Goal: Information Seeking & Learning: Learn about a topic

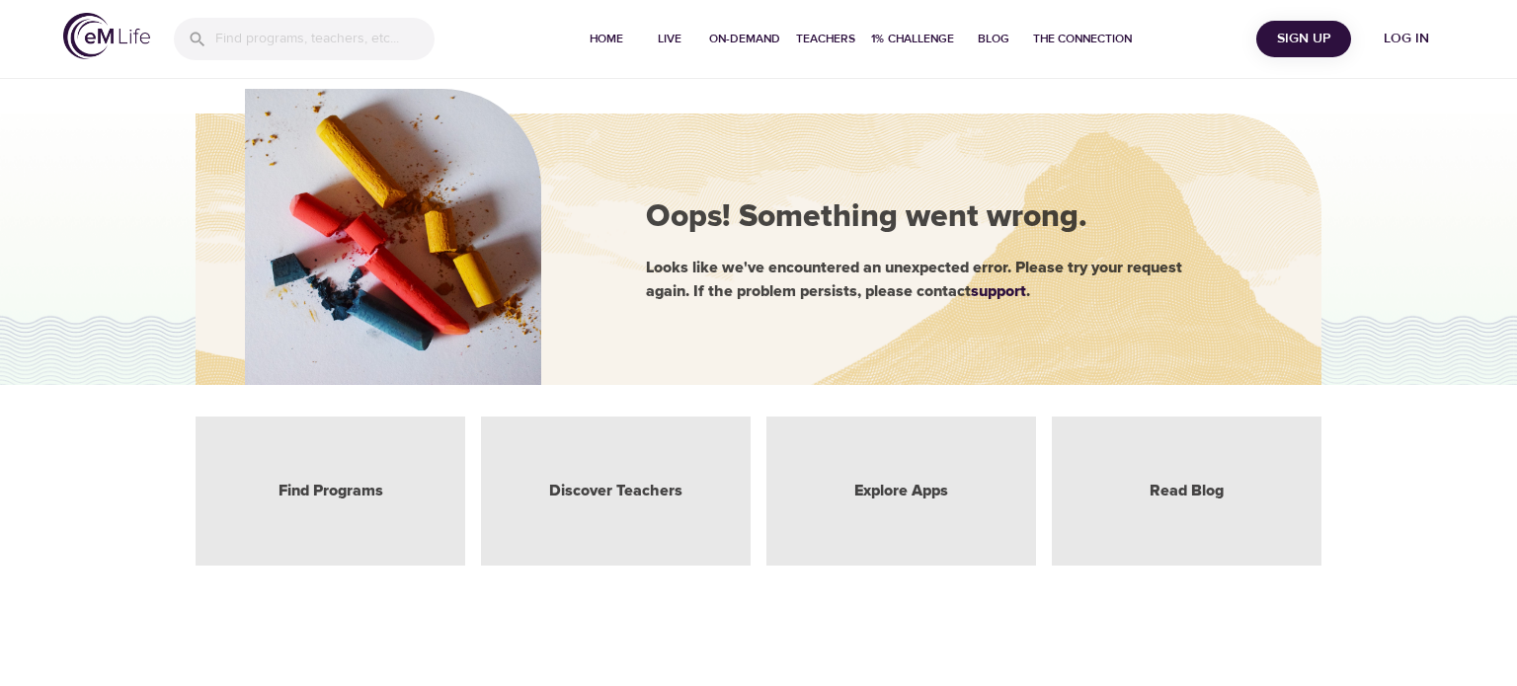
click at [1408, 35] on span "Log in" at bounding box center [1406, 39] width 79 height 25
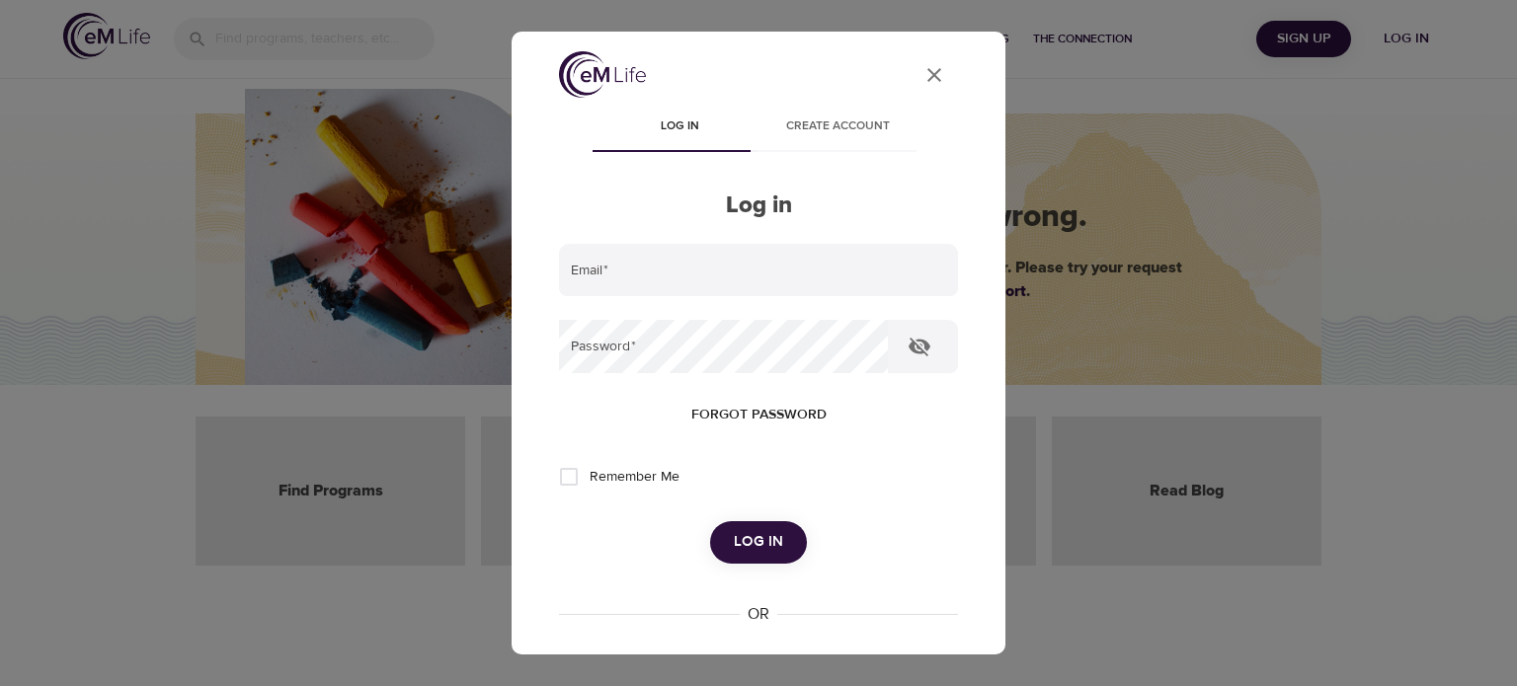
type input "cathy.j.jackson@amexgbt.com"
click at [741, 535] on span "Log in" at bounding box center [758, 542] width 49 height 26
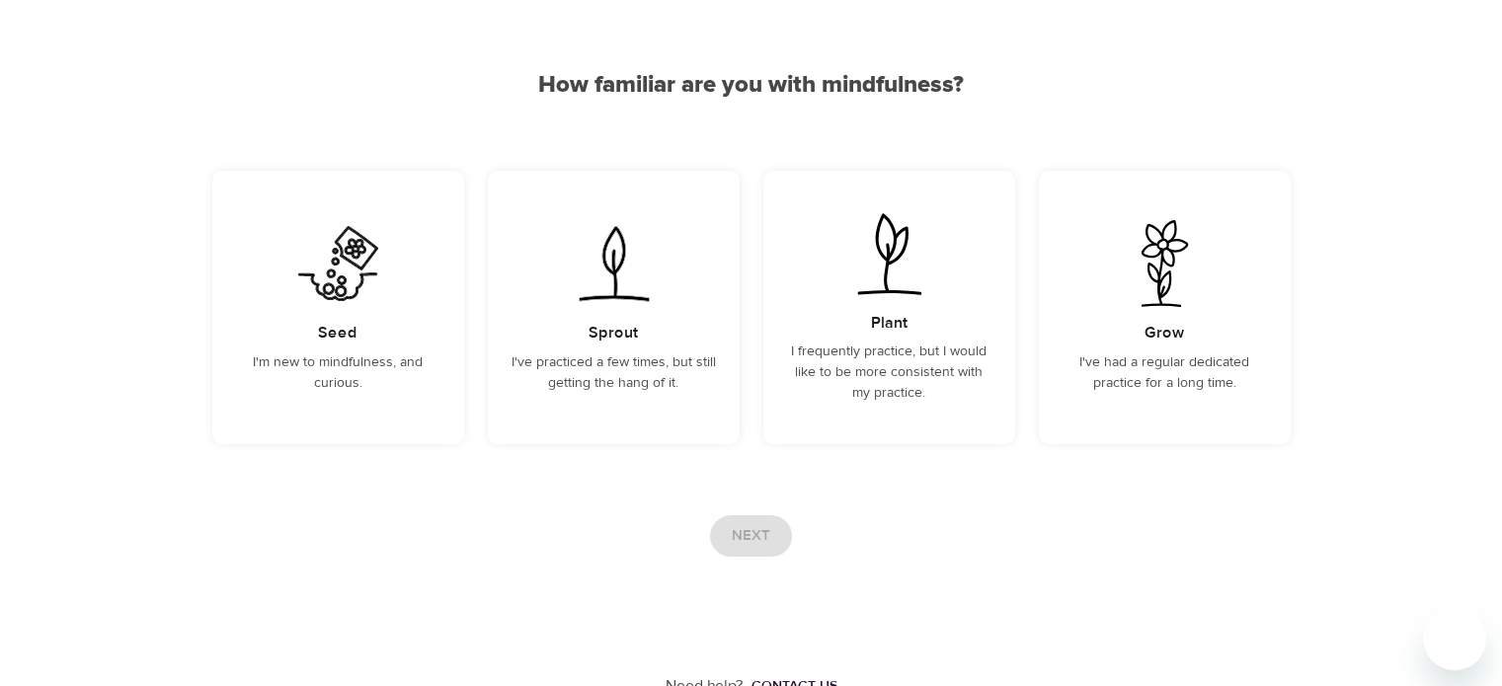
scroll to position [151, 0]
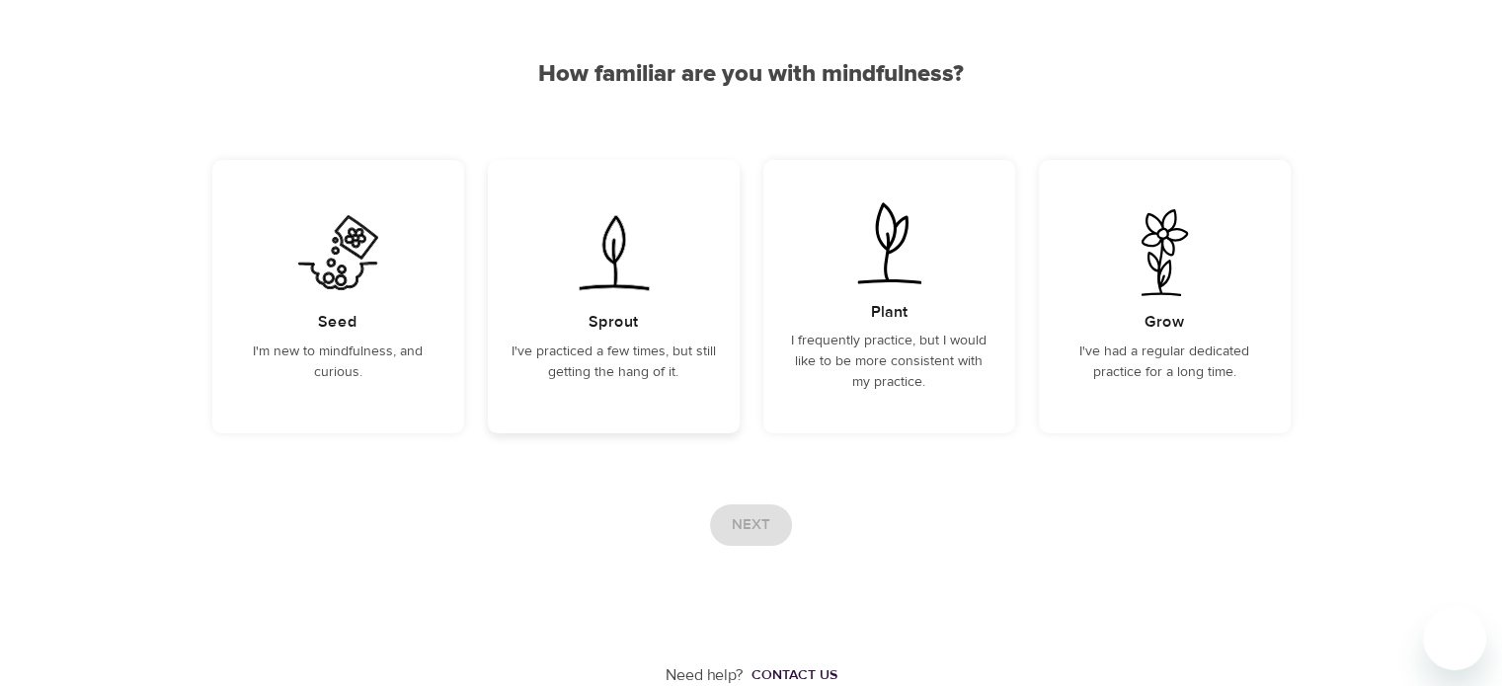
click at [611, 323] on h5 "Sprout" at bounding box center [612, 322] width 49 height 21
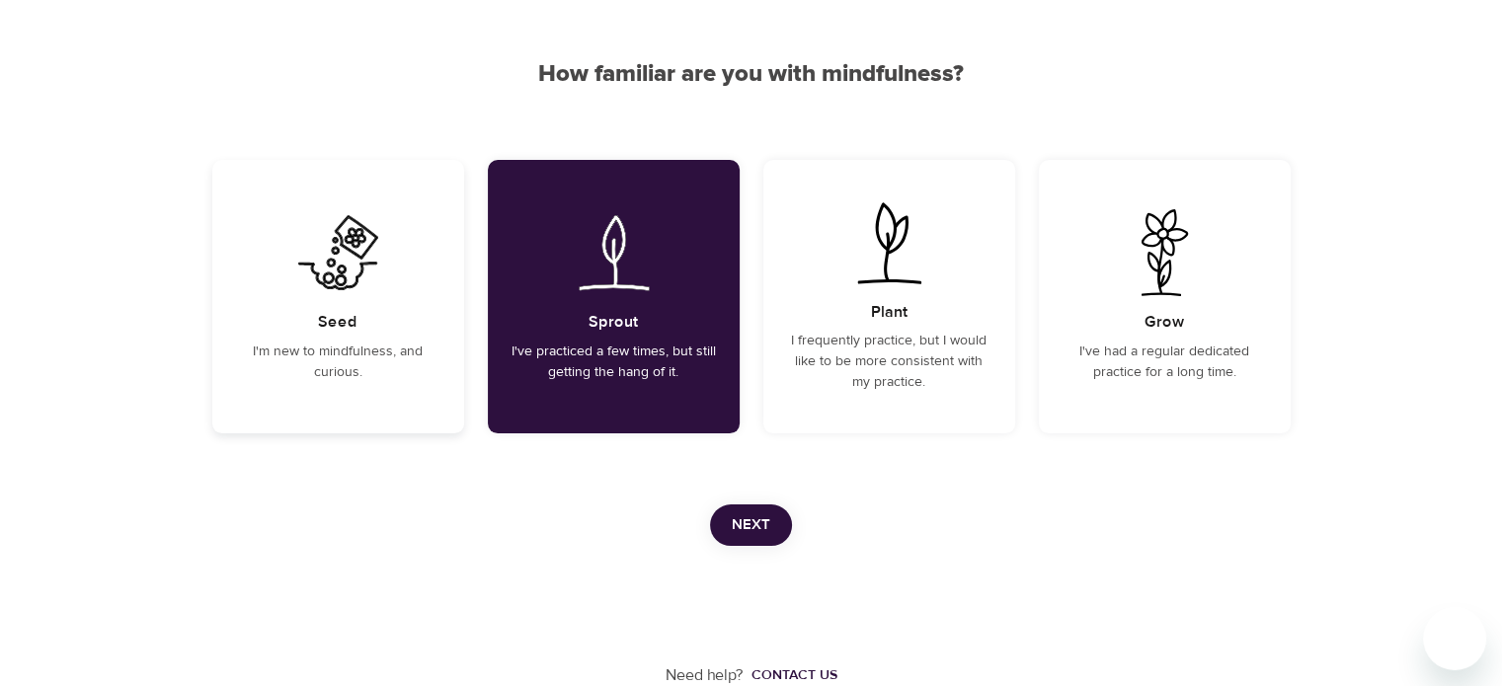
click at [348, 317] on h5 "Seed" at bounding box center [337, 322] width 39 height 21
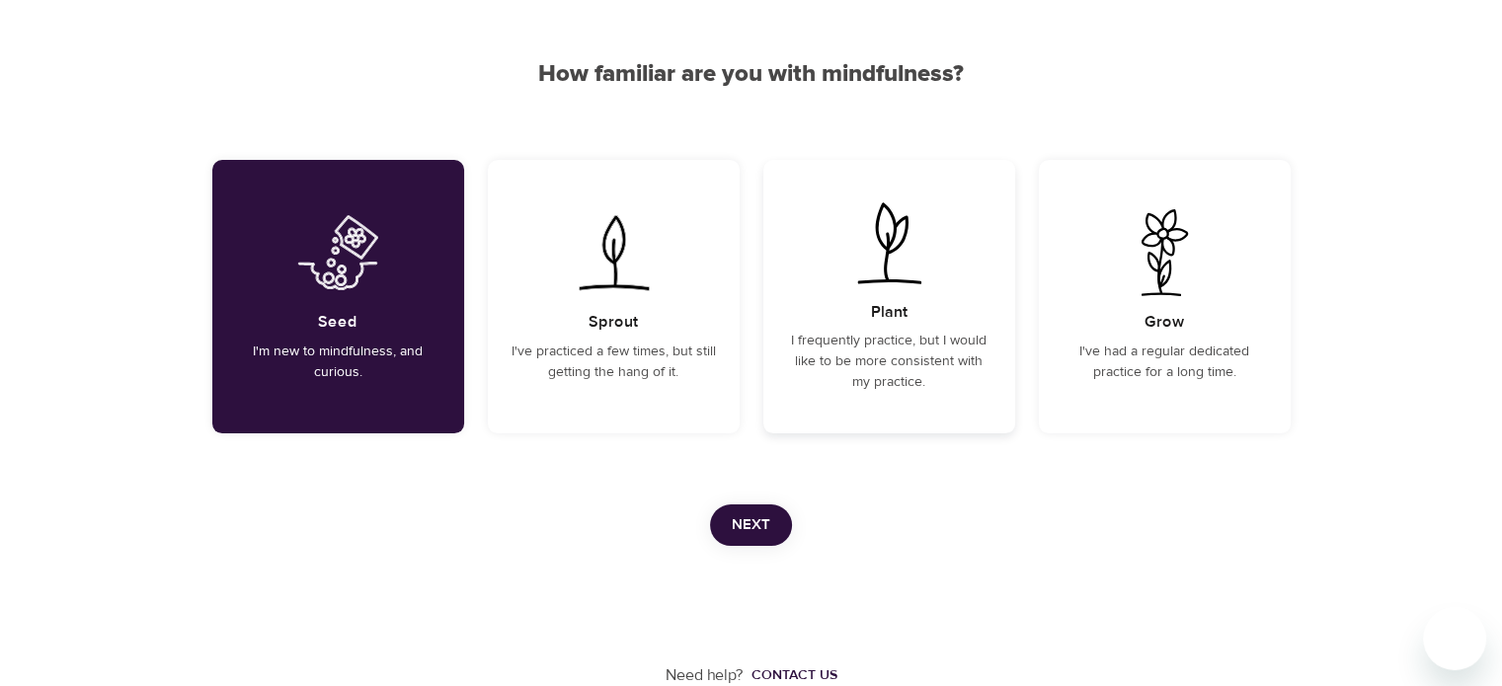
click at [893, 317] on h5 "Plant" at bounding box center [889, 312] width 37 height 21
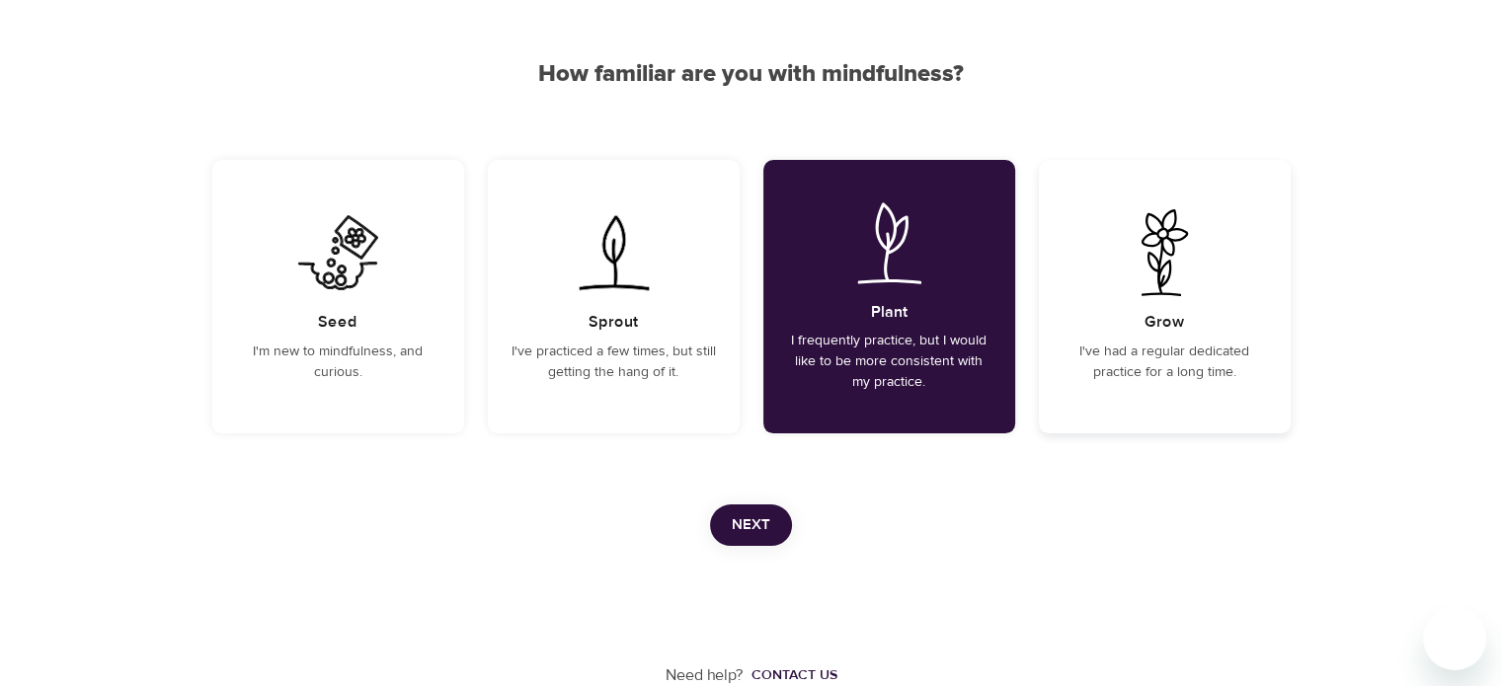
click at [1152, 325] on h5 "Grow" at bounding box center [1163, 322] width 39 height 21
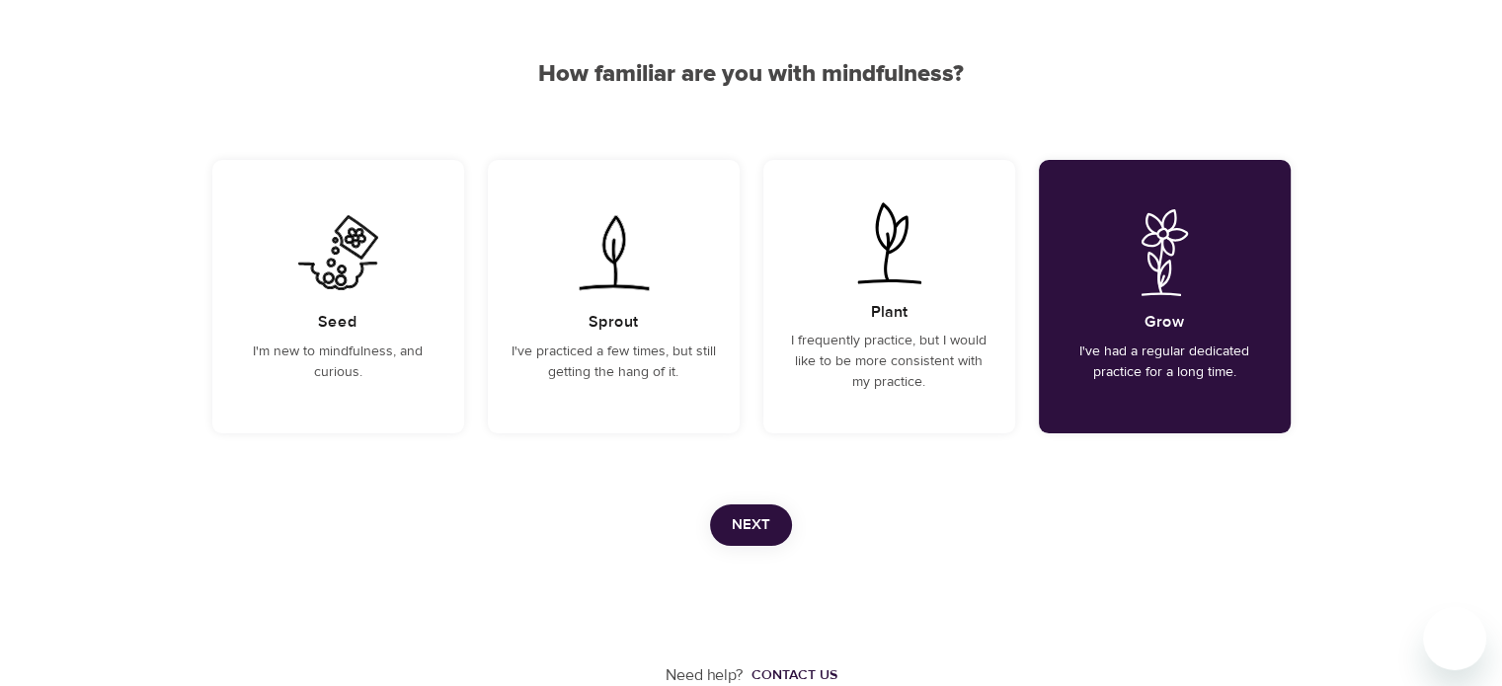
click at [750, 515] on span "Next" at bounding box center [751, 525] width 39 height 26
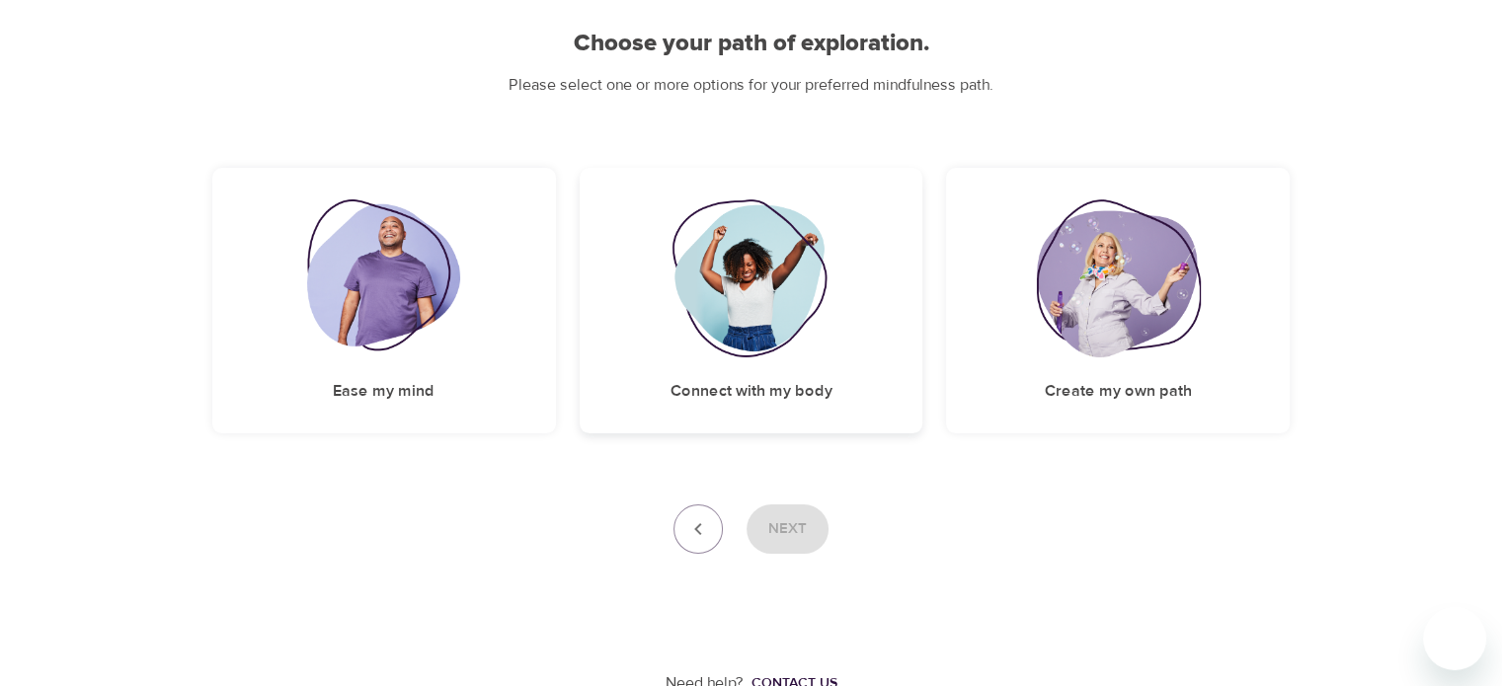
scroll to position [83, 0]
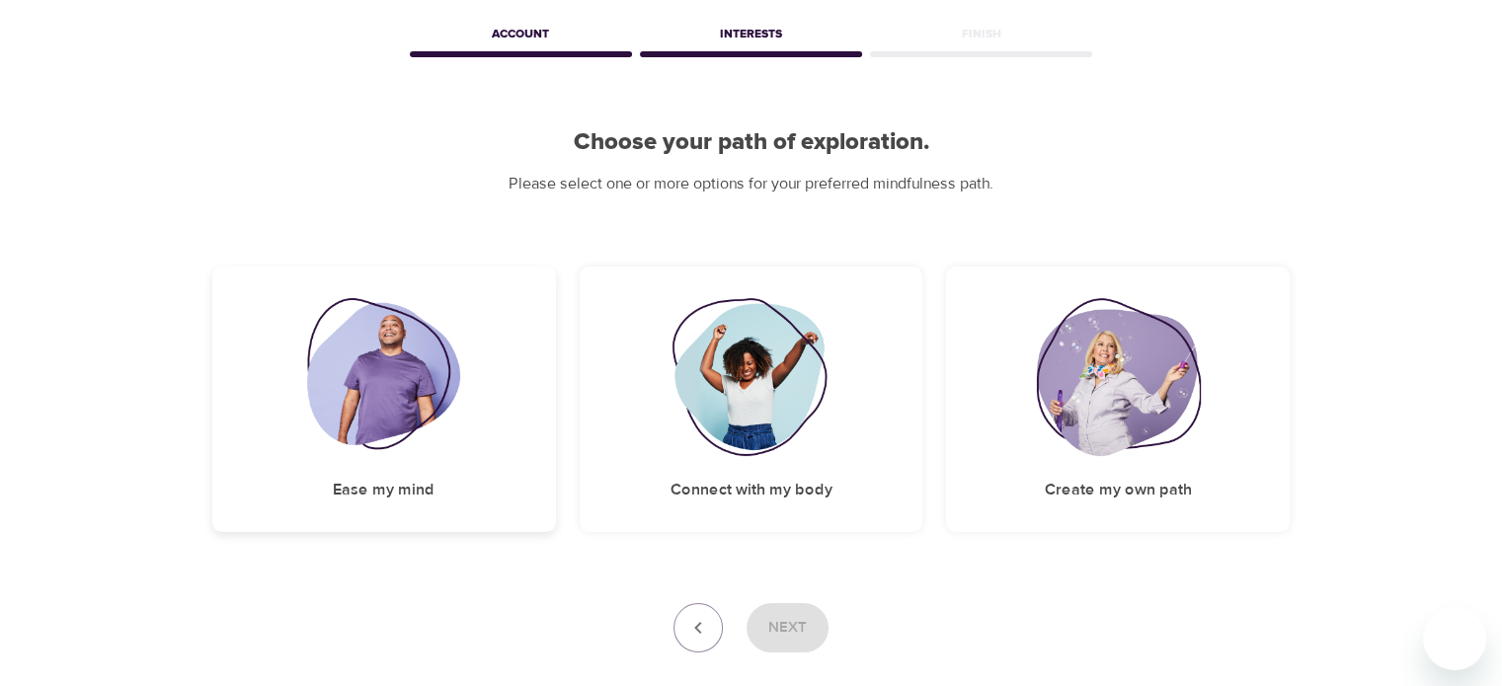
click at [396, 421] on img at bounding box center [383, 377] width 153 height 158
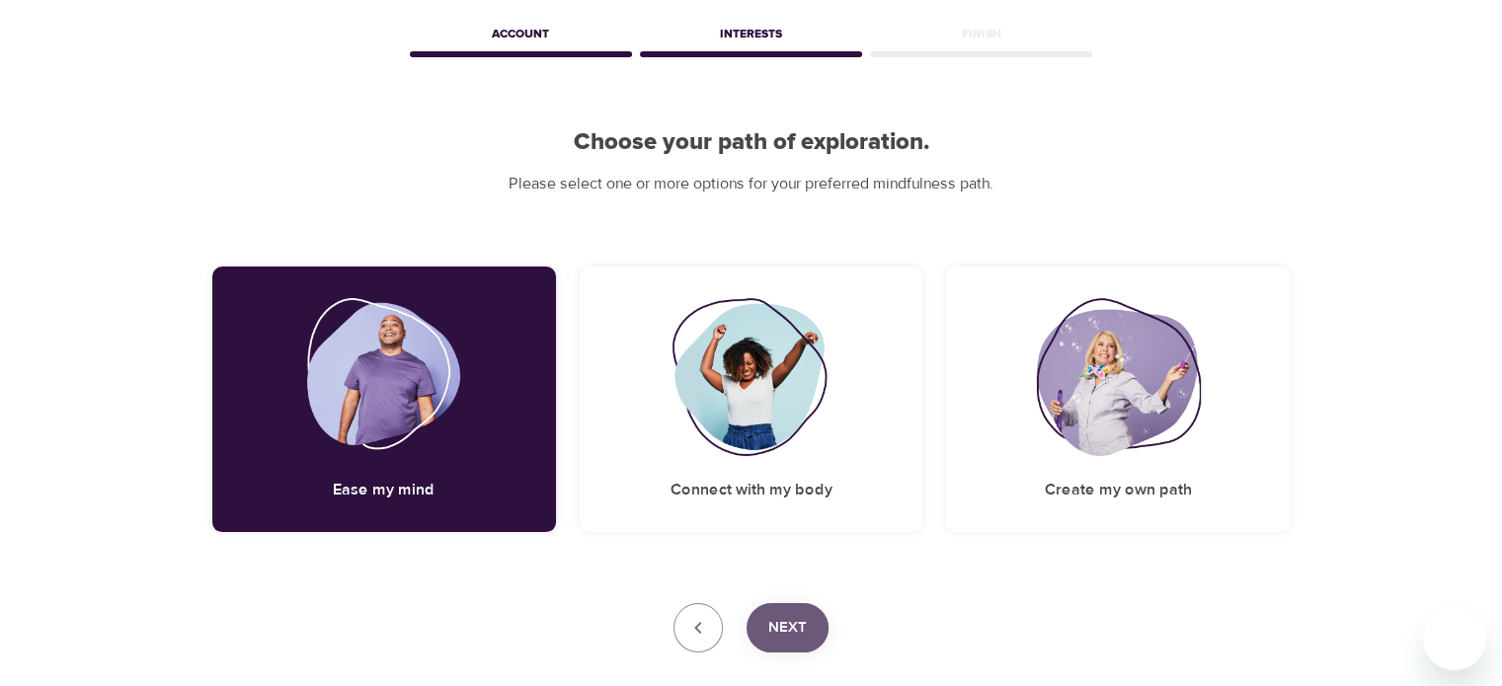
click at [802, 627] on span "Next" at bounding box center [787, 628] width 39 height 26
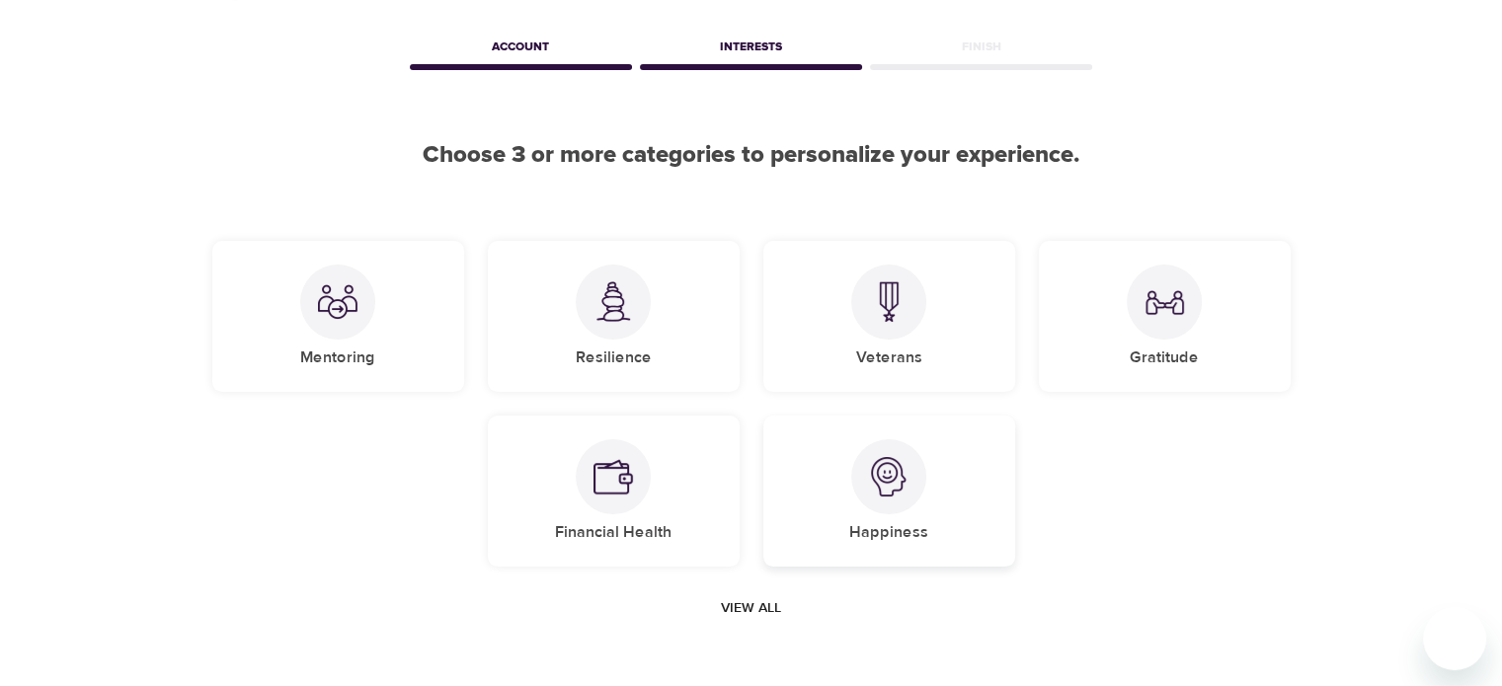
scroll to position [197, 0]
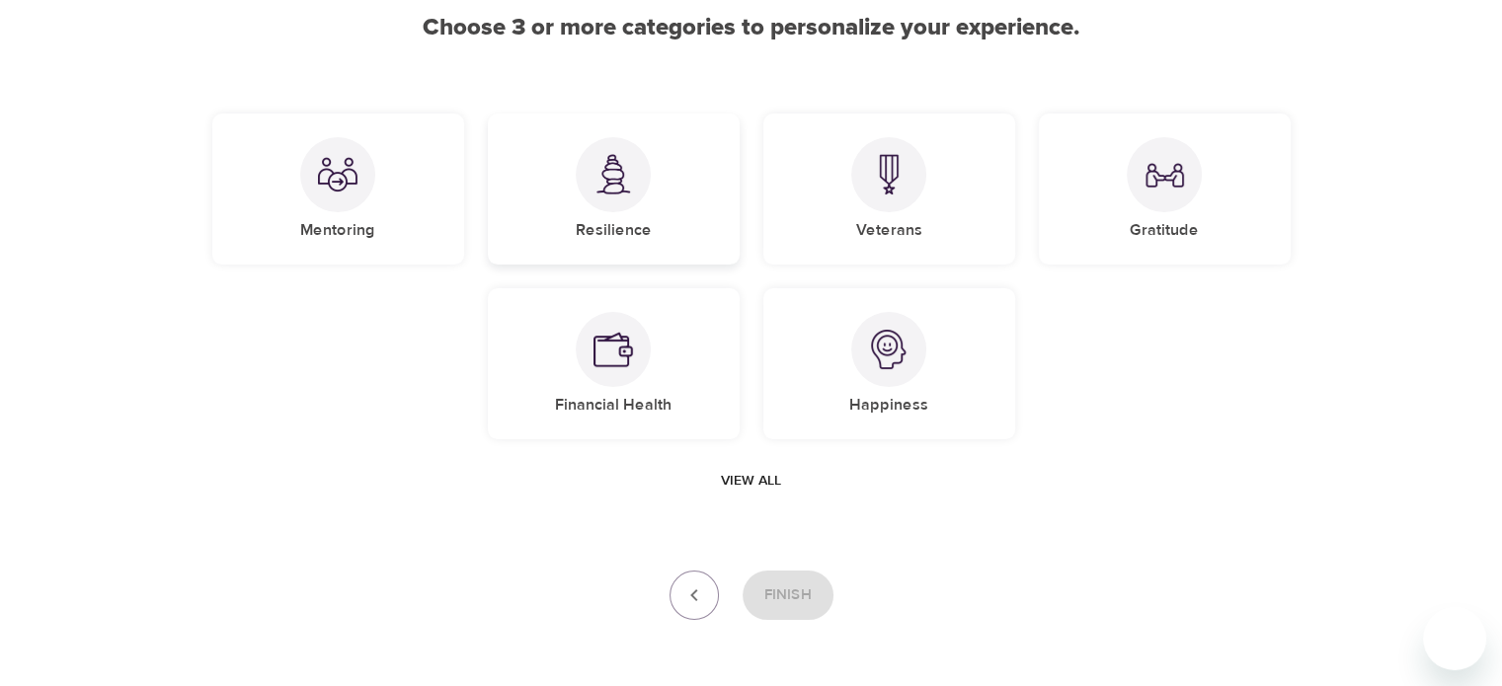
click at [664, 208] on div "Resilience" at bounding box center [614, 189] width 252 height 151
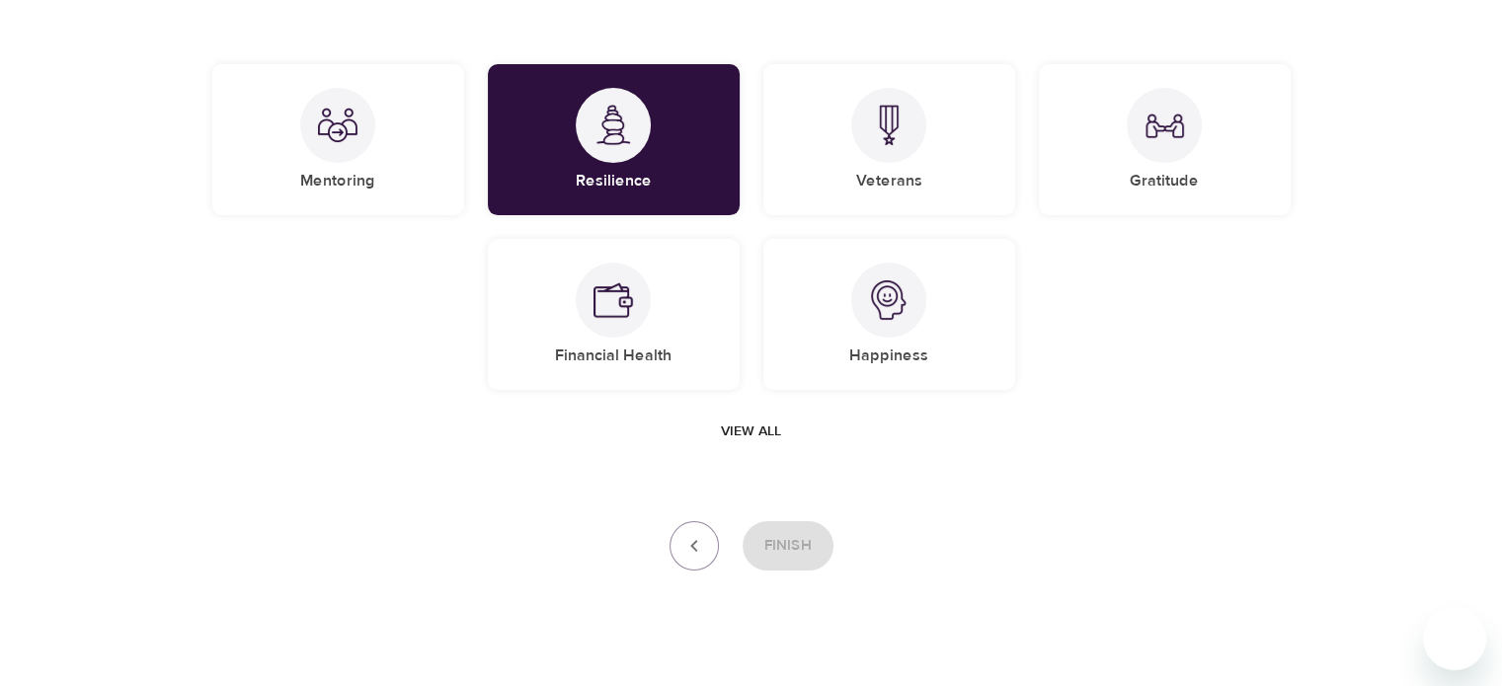
scroll to position [272, 0]
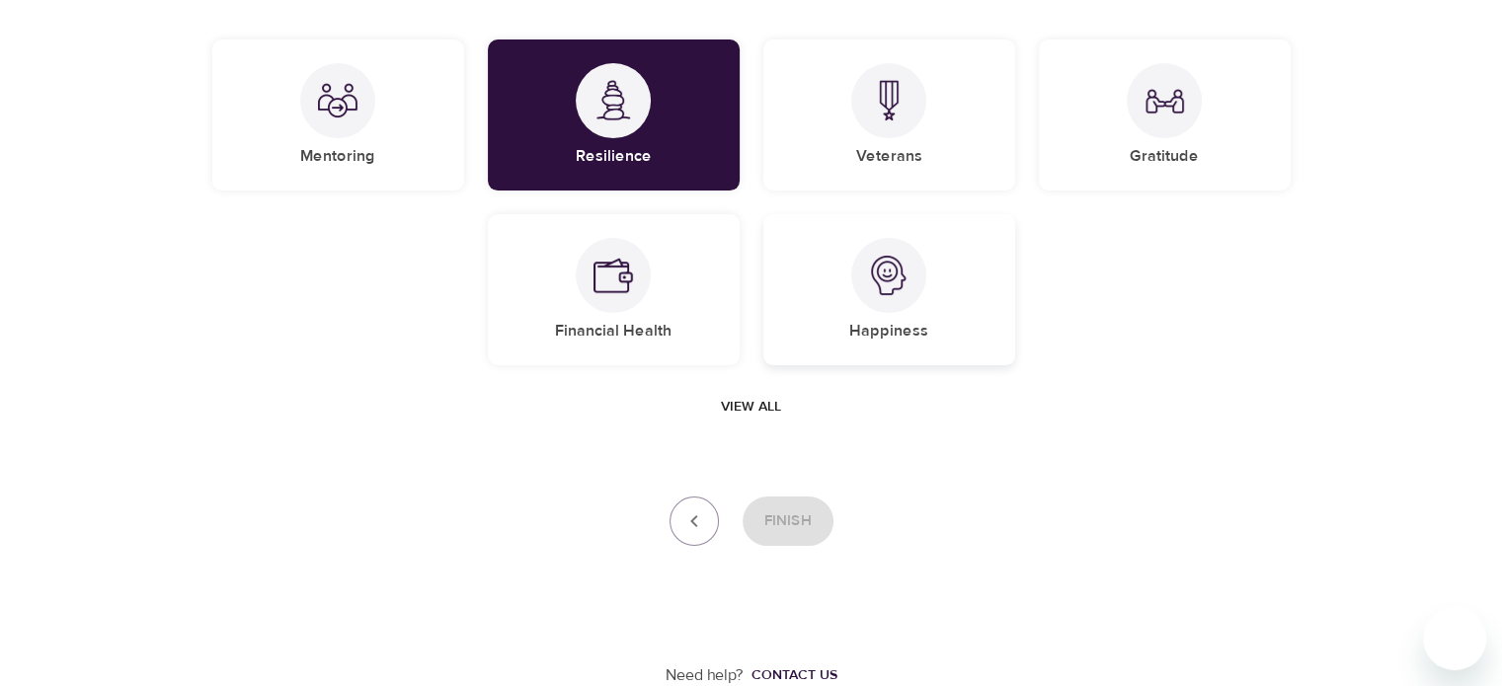
click at [891, 291] on img at bounding box center [888, 275] width 39 height 39
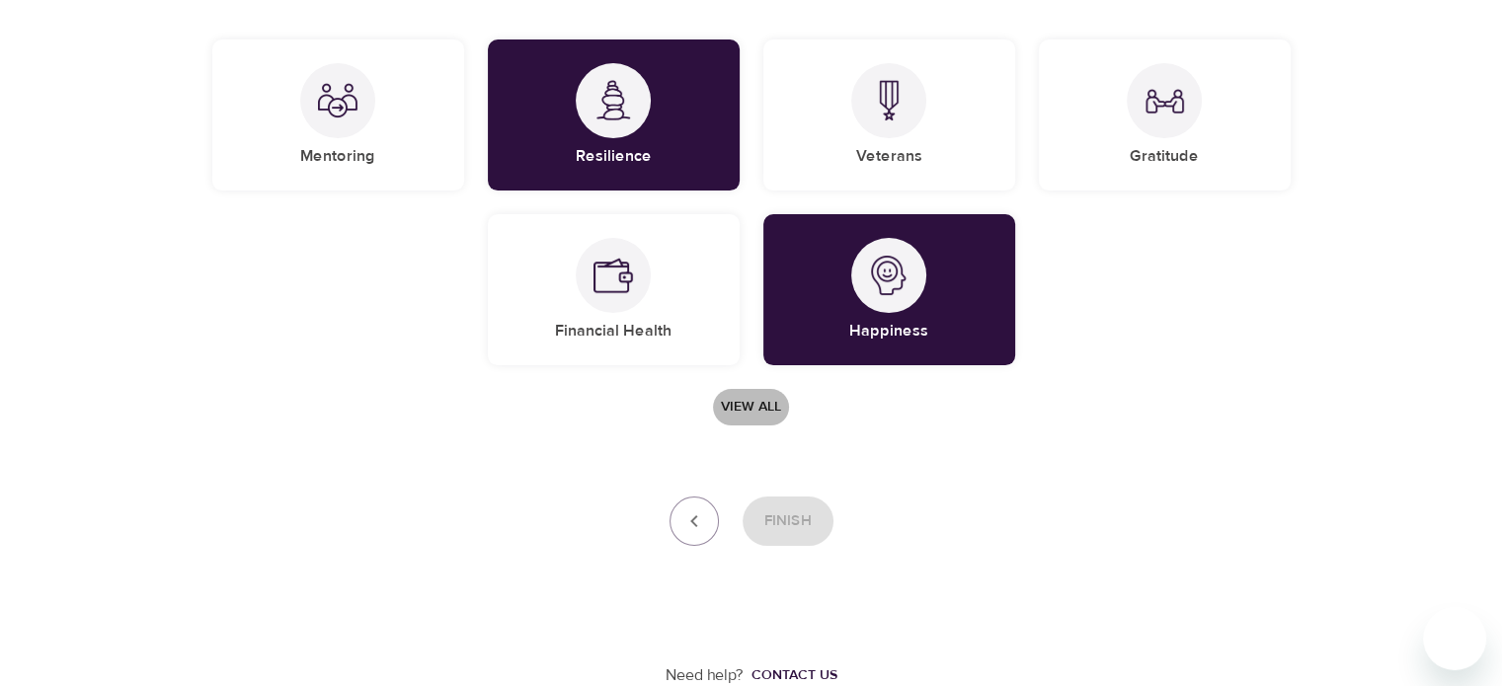
click at [743, 399] on span "View all" at bounding box center [751, 407] width 60 height 25
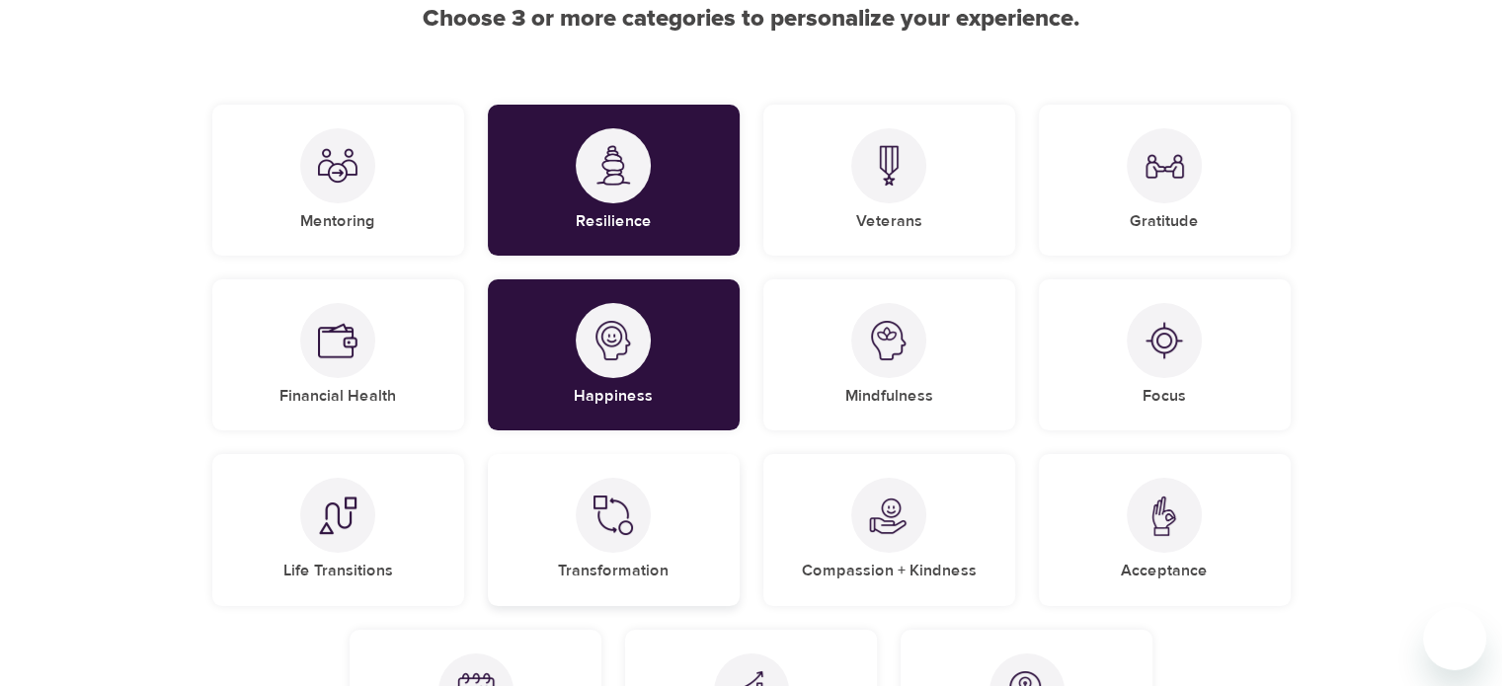
scroll to position [74, 0]
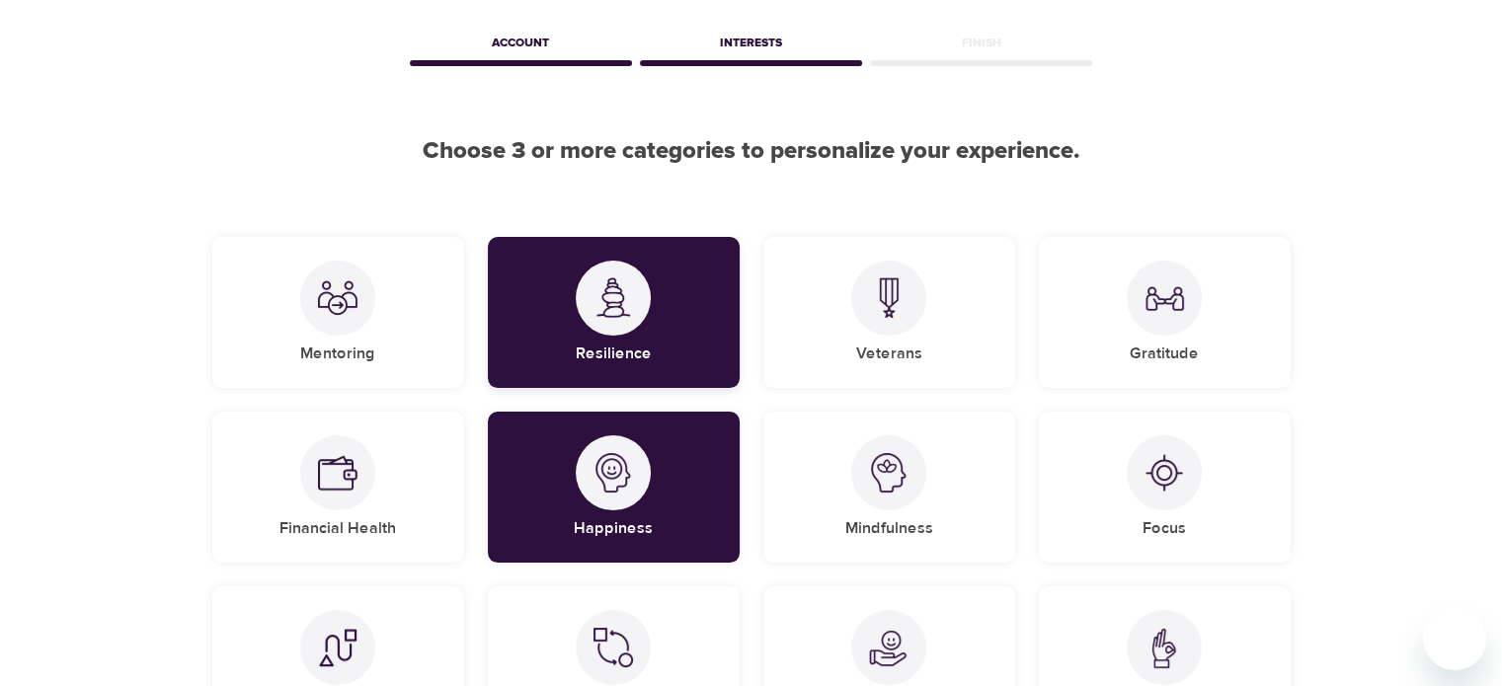
click at [666, 341] on div "Resilience" at bounding box center [614, 312] width 252 height 151
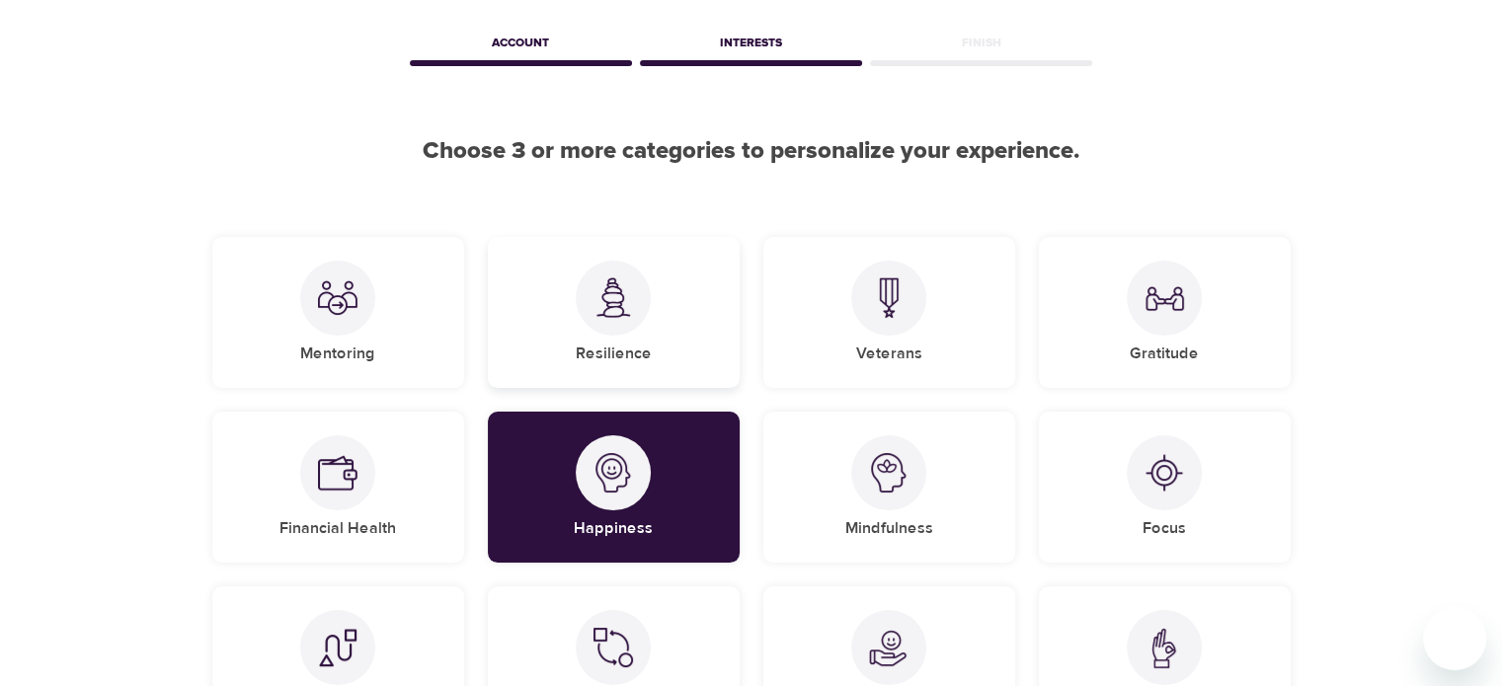
click at [666, 341] on div "Resilience" at bounding box center [614, 312] width 252 height 151
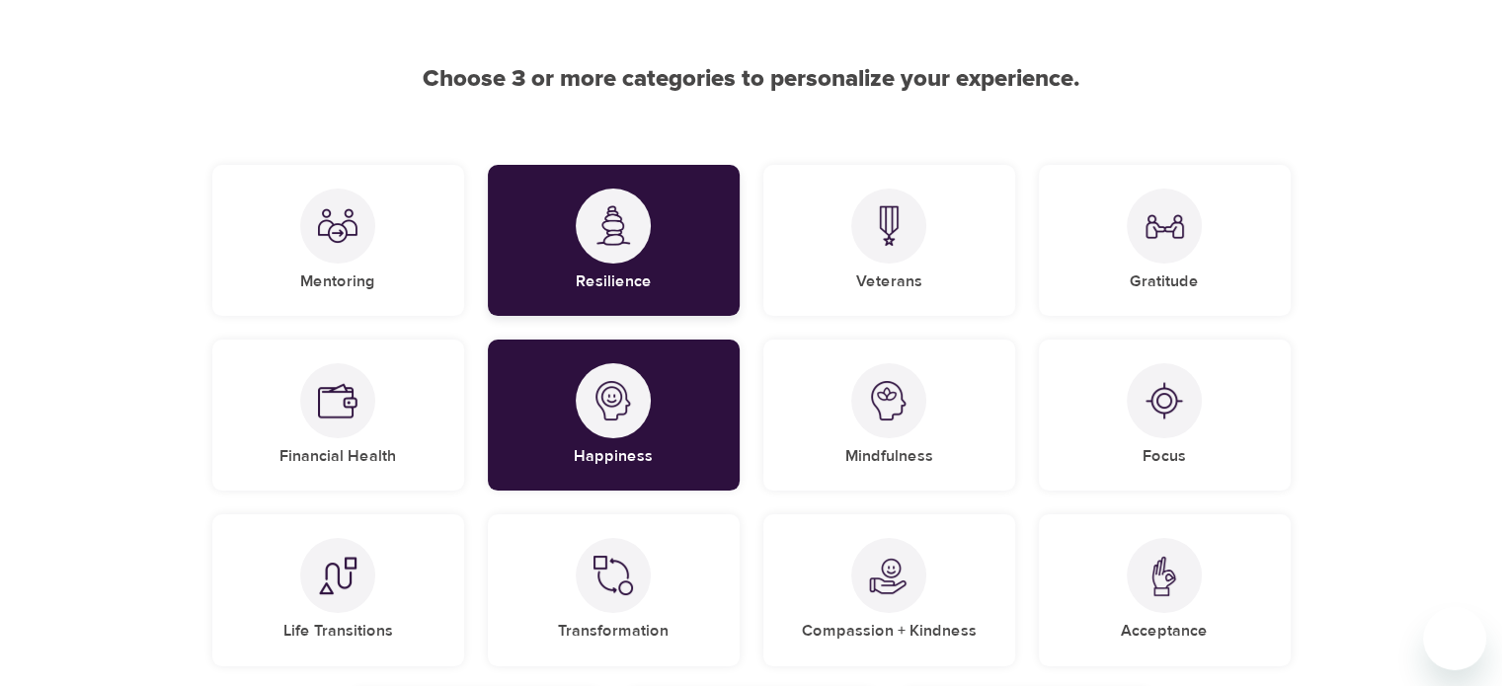
scroll to position [197, 0]
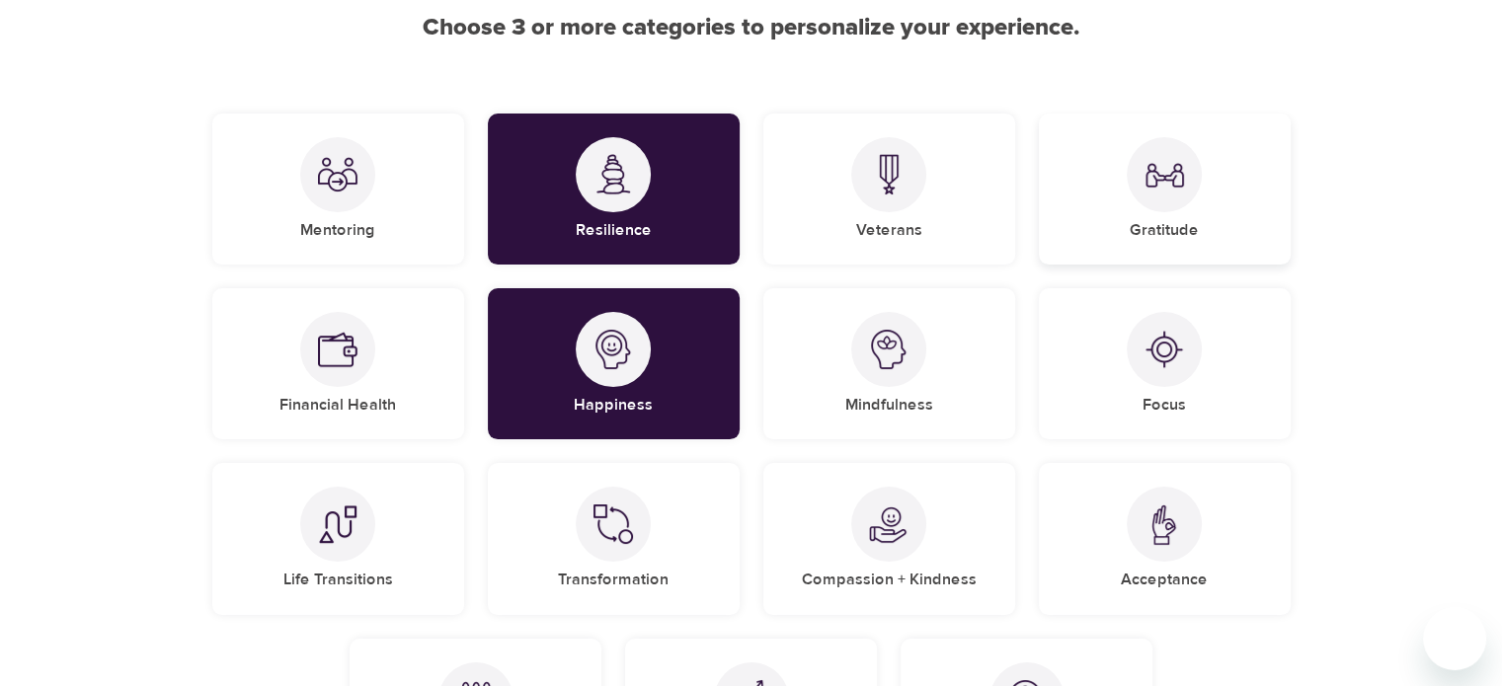
click at [1149, 224] on h5 "Gratitude" at bounding box center [1164, 230] width 69 height 21
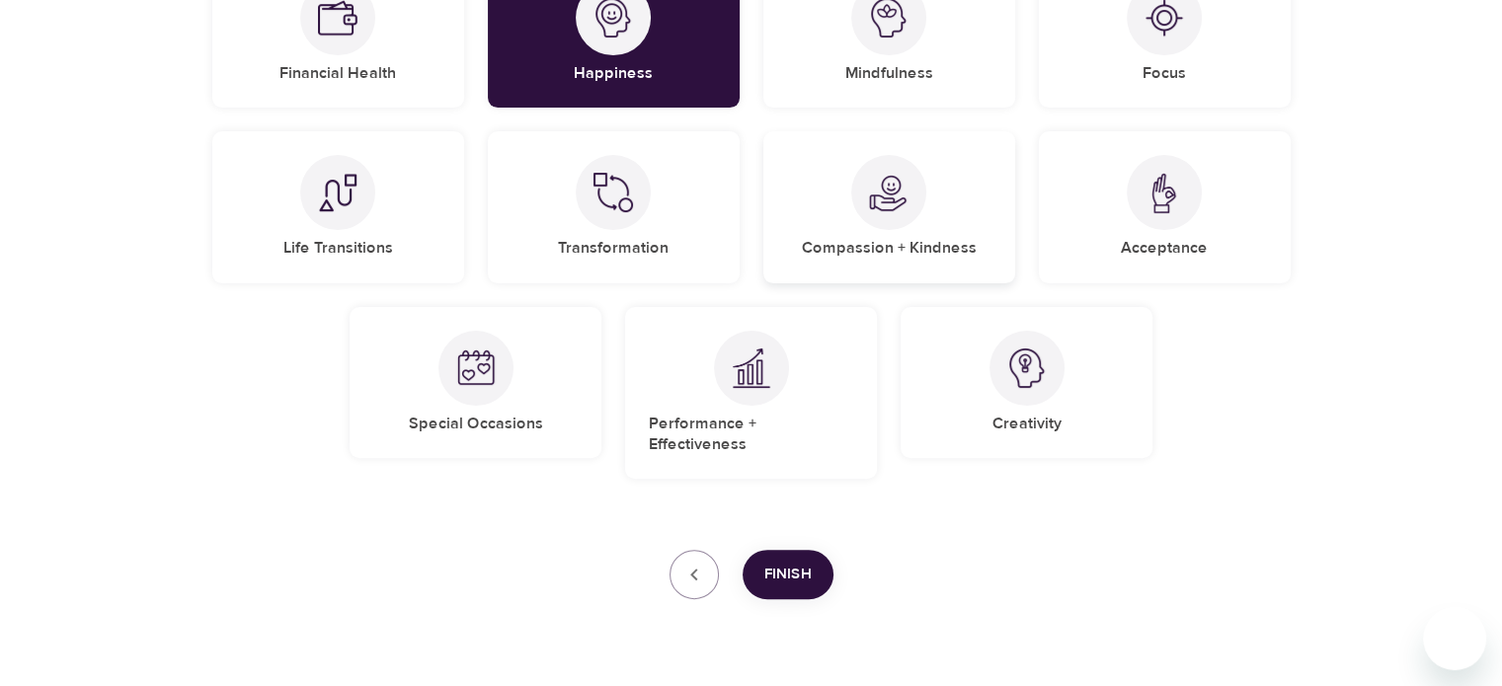
scroll to position [562, 0]
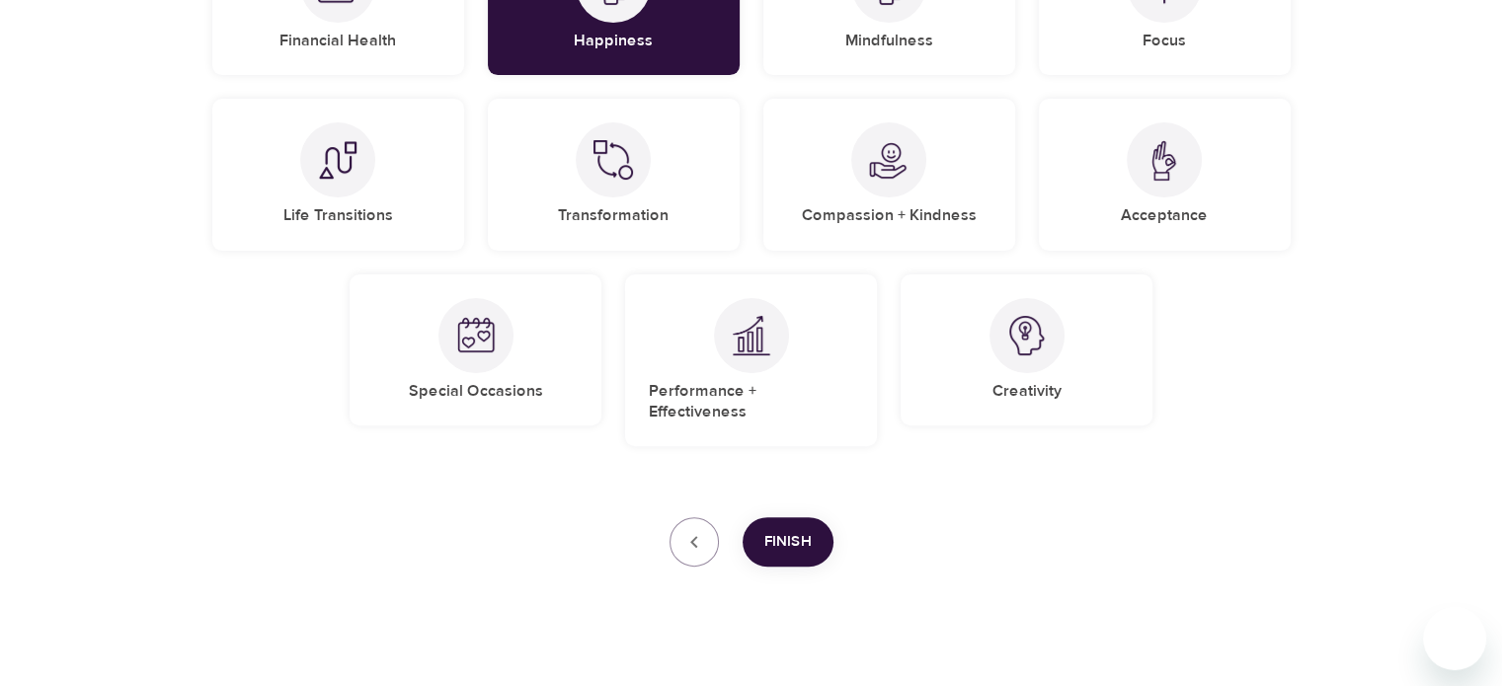
click at [802, 529] on span "Finish" at bounding box center [787, 542] width 47 height 26
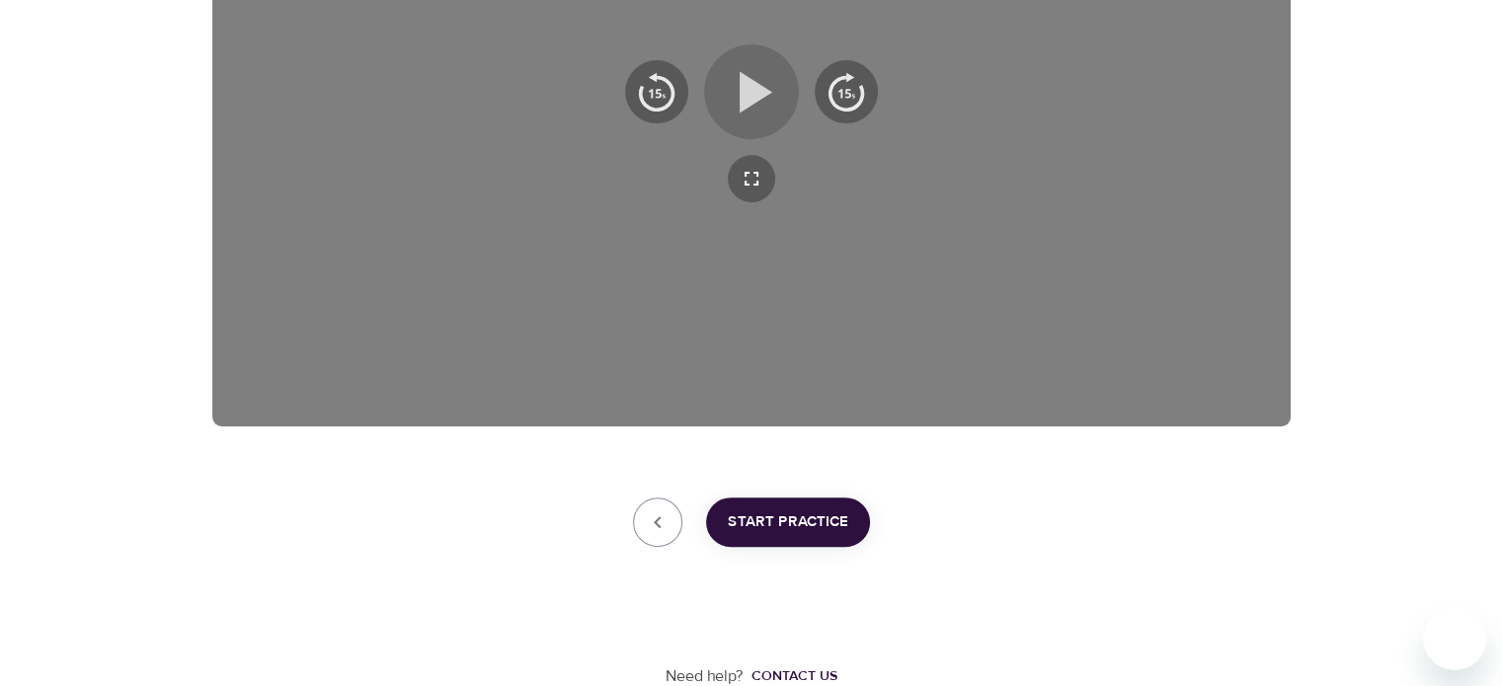
click at [749, 92] on icon "button" at bounding box center [756, 91] width 33 height 41
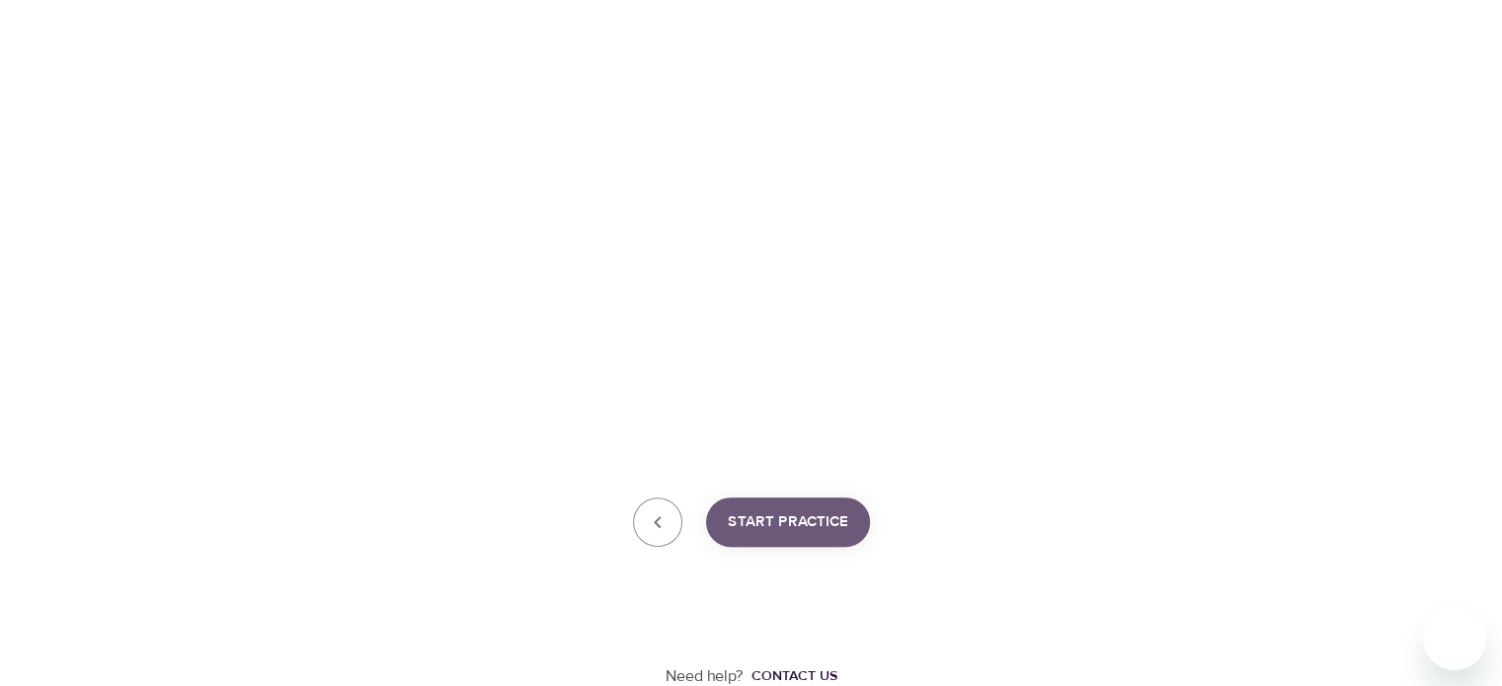
click at [786, 515] on span "Start Practice" at bounding box center [788, 522] width 120 height 26
click at [808, 513] on span "Start Practice" at bounding box center [788, 522] width 120 height 26
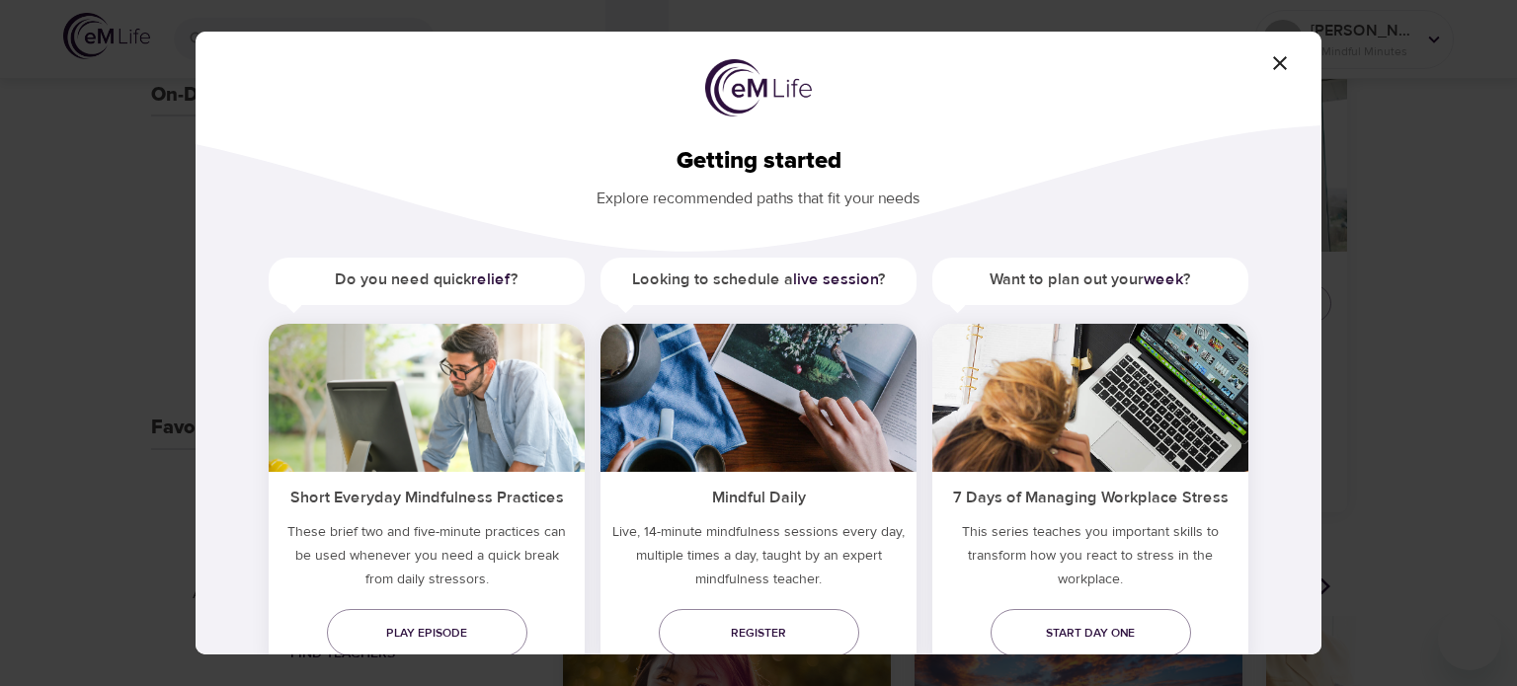
scroll to position [68, 0]
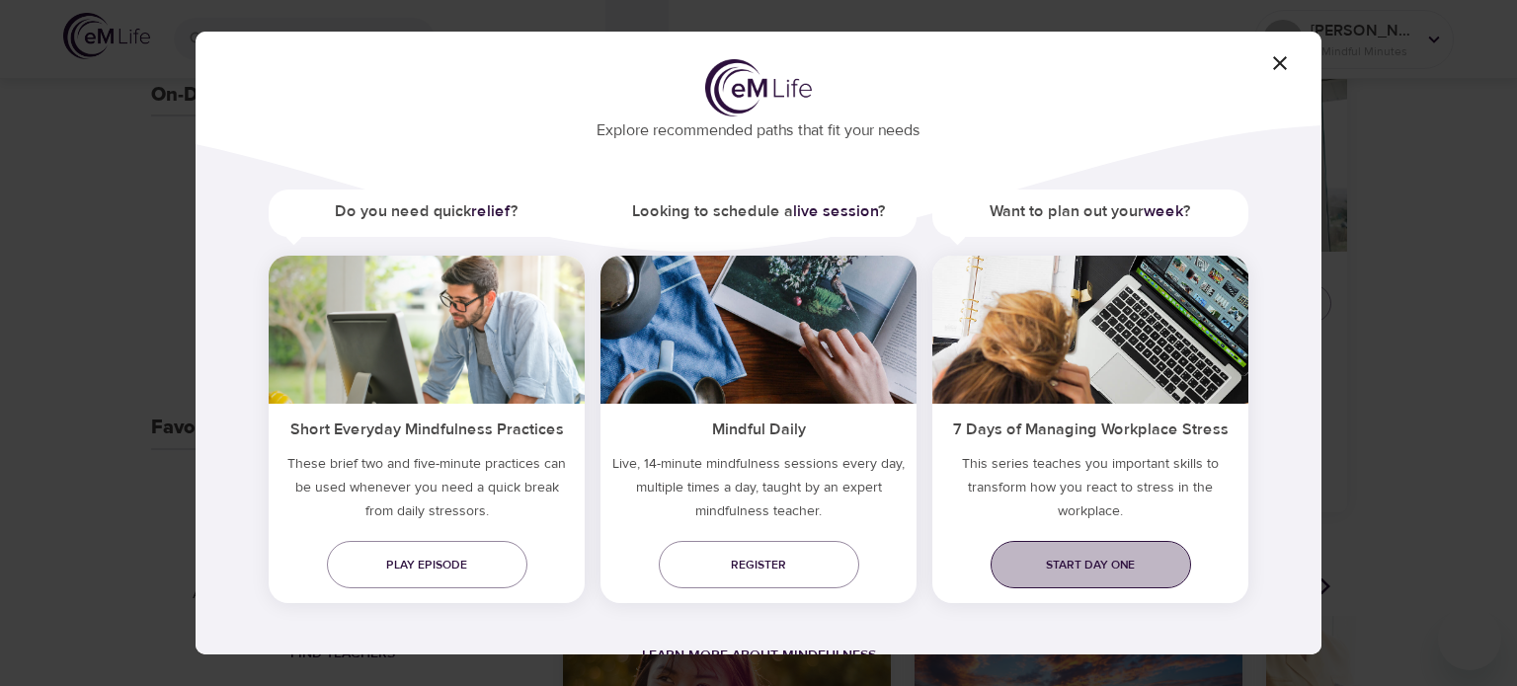
click at [1059, 555] on span "Start day one" at bounding box center [1090, 565] width 169 height 21
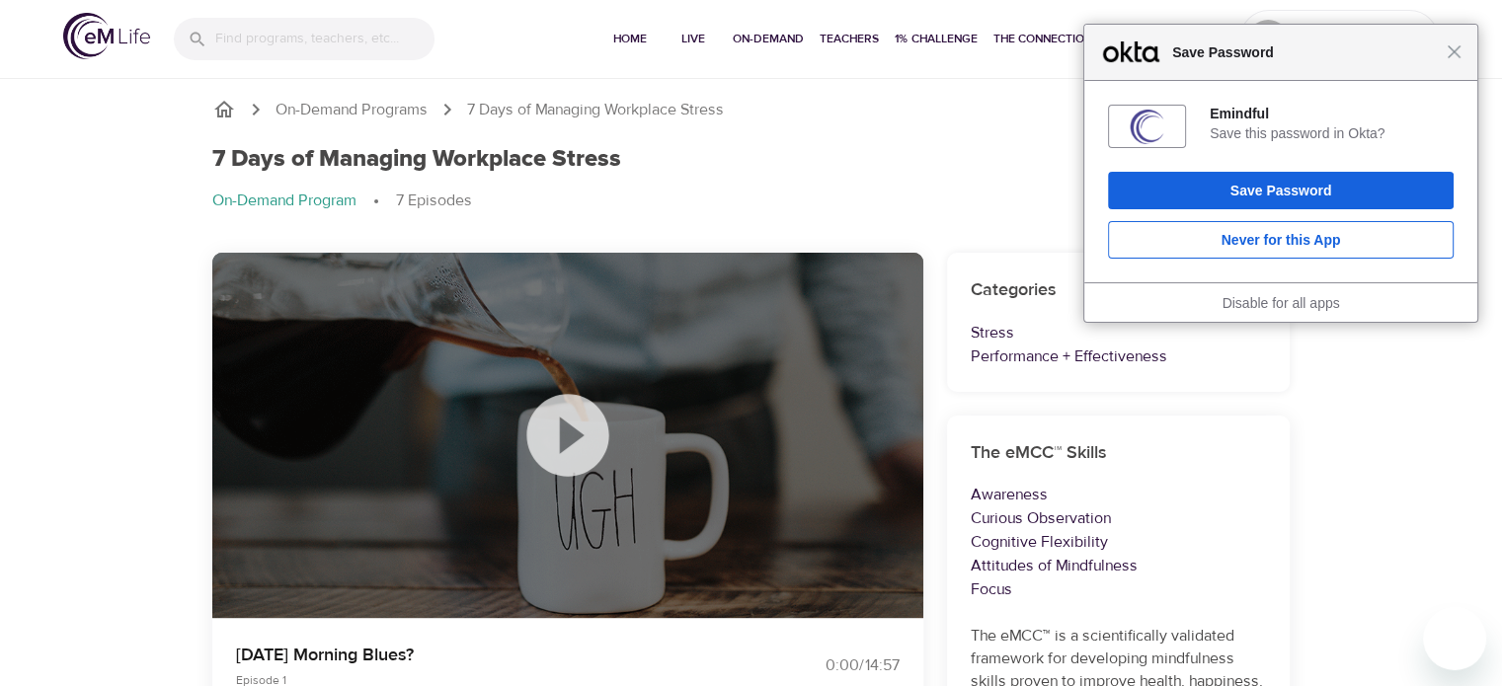
click at [571, 429] on icon at bounding box center [567, 435] width 99 height 99
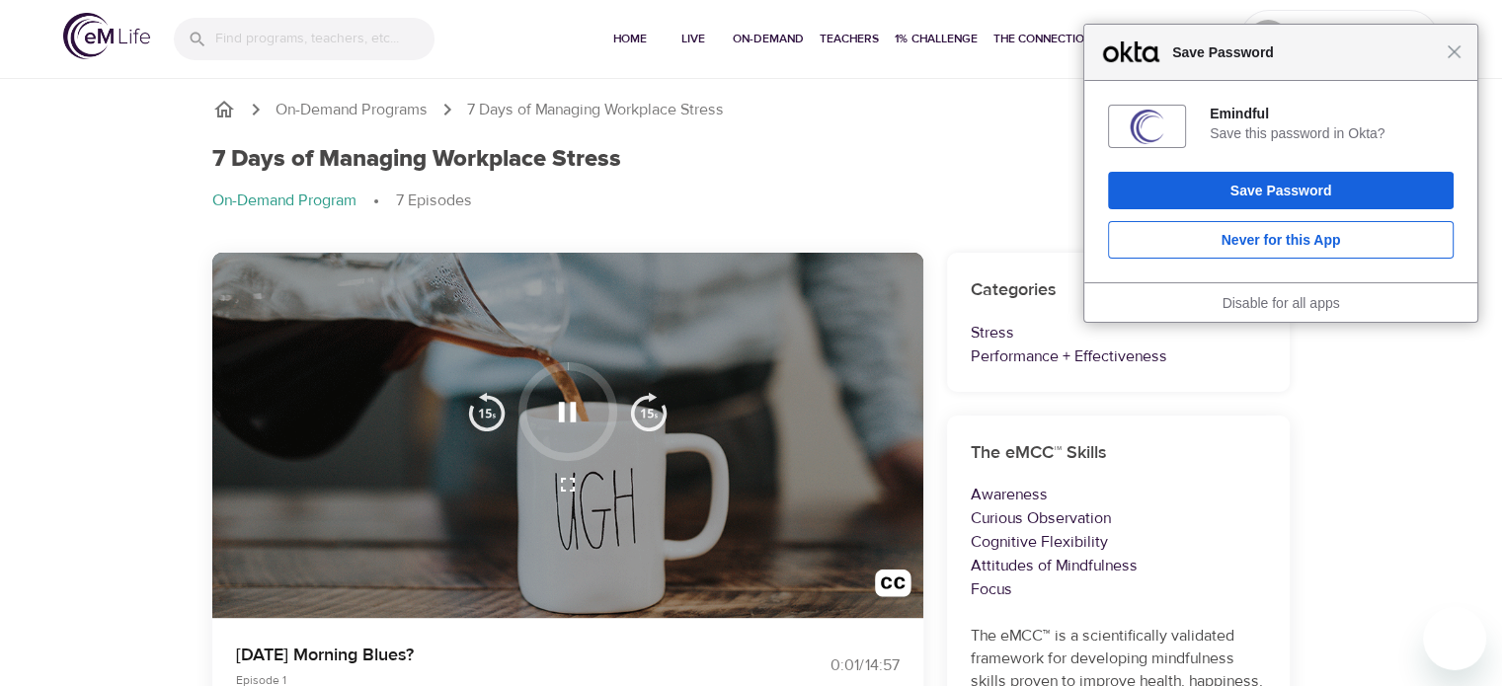
click at [1462, 55] on div "Close Save Password" at bounding box center [1280, 53] width 393 height 56
click at [1457, 56] on span "Close" at bounding box center [1454, 51] width 15 height 15
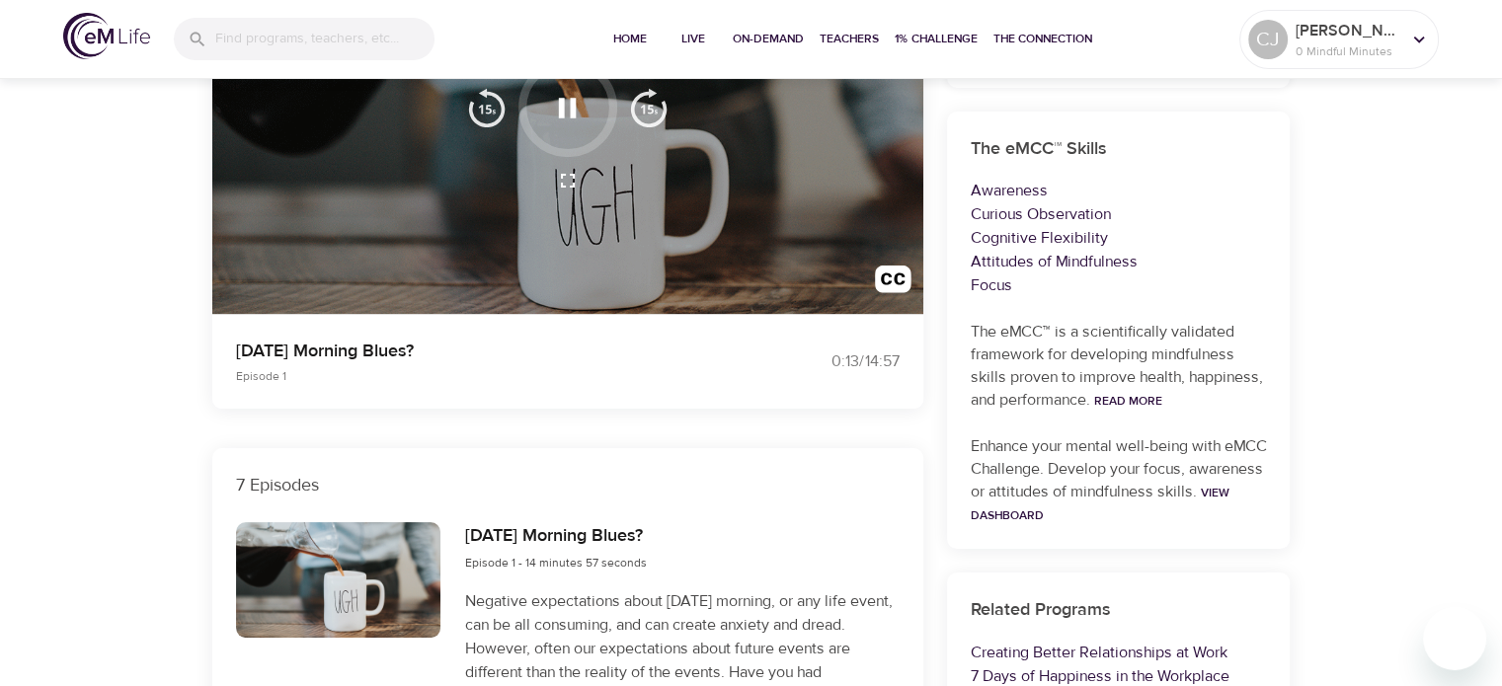
scroll to position [197, 0]
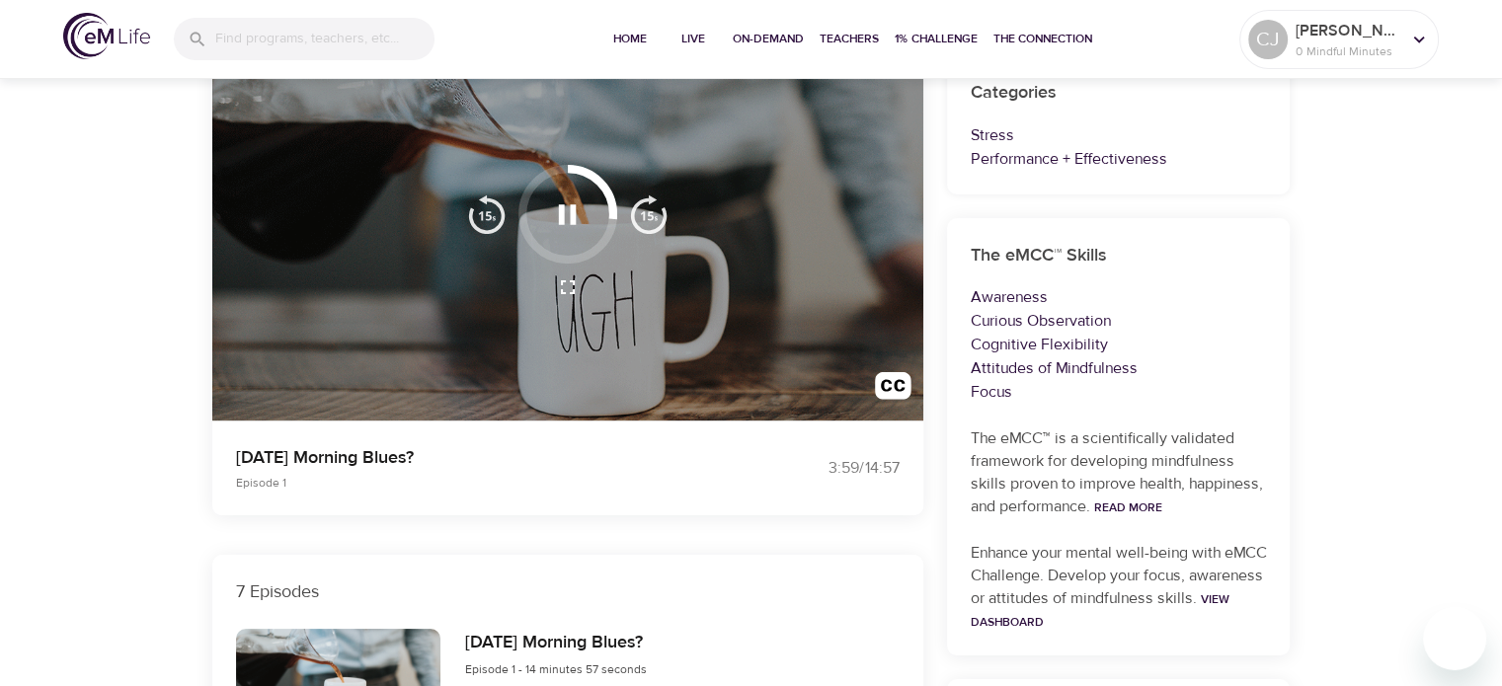
click at [559, 214] on icon "button" at bounding box center [568, 214] width 18 height 20
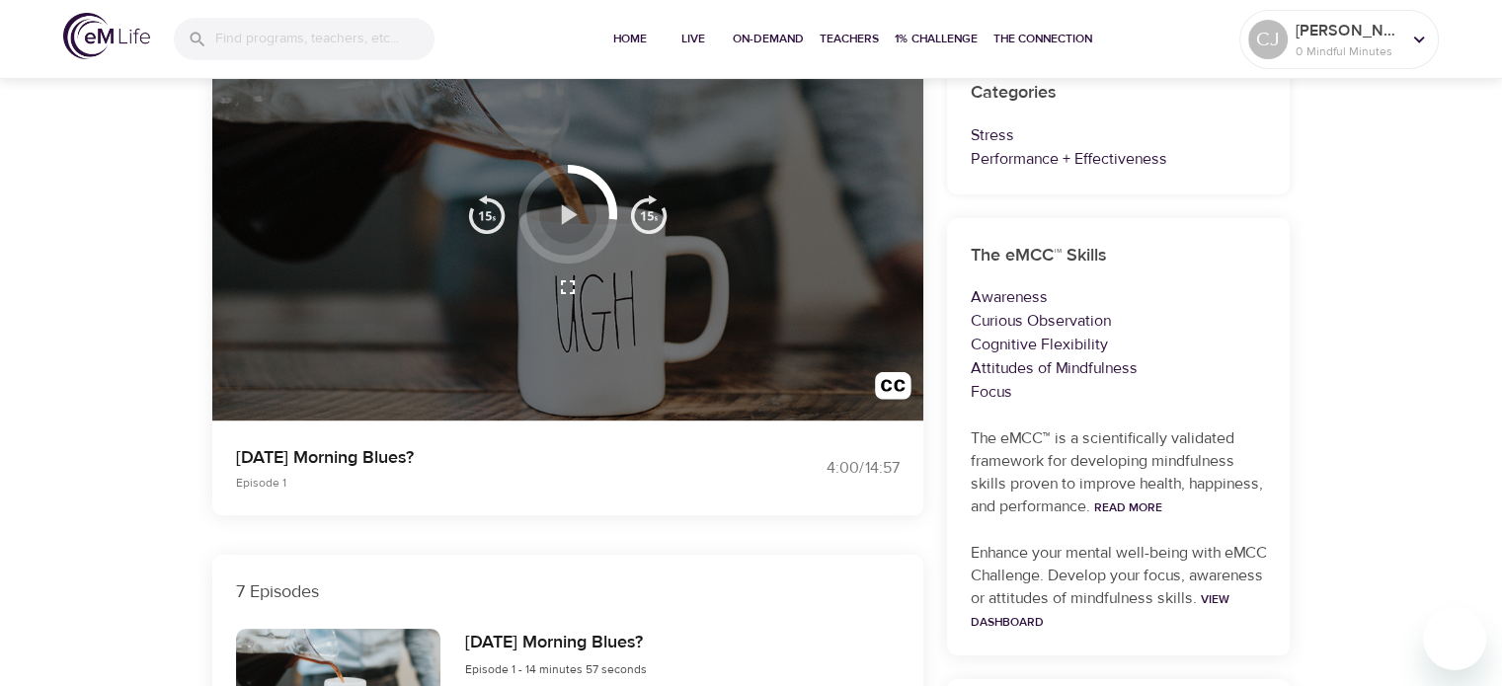
click at [573, 213] on icon "button" at bounding box center [570, 214] width 16 height 20
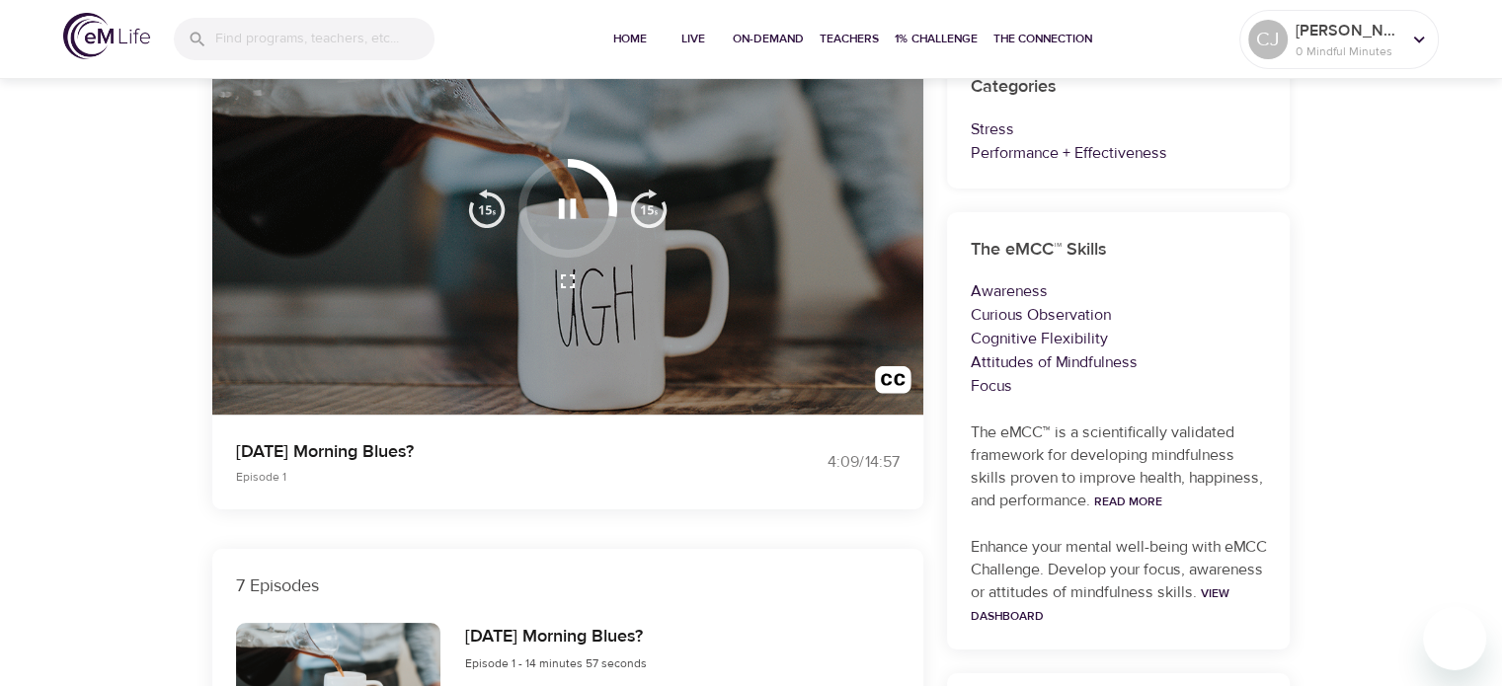
scroll to position [99, 0]
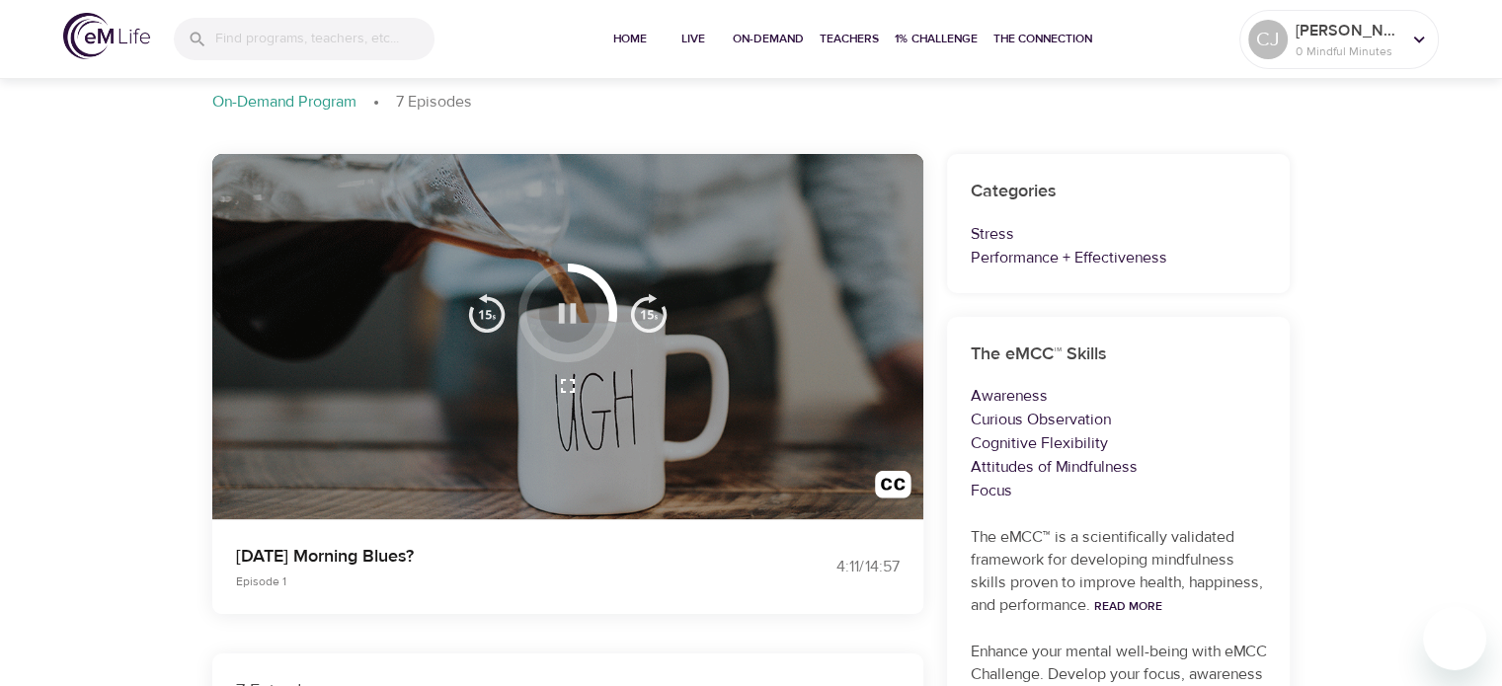
click at [560, 303] on icon "button" at bounding box center [568, 313] width 18 height 20
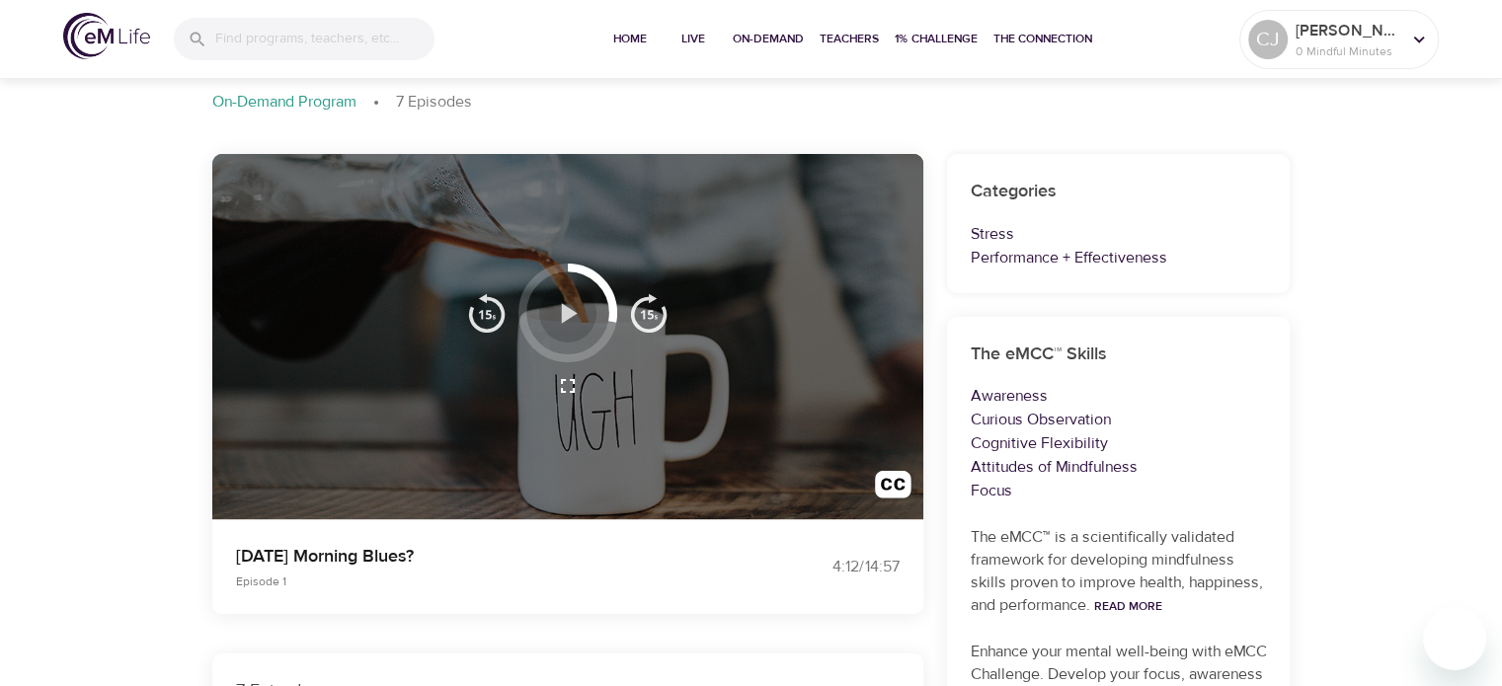
click at [572, 311] on icon "button" at bounding box center [570, 313] width 16 height 20
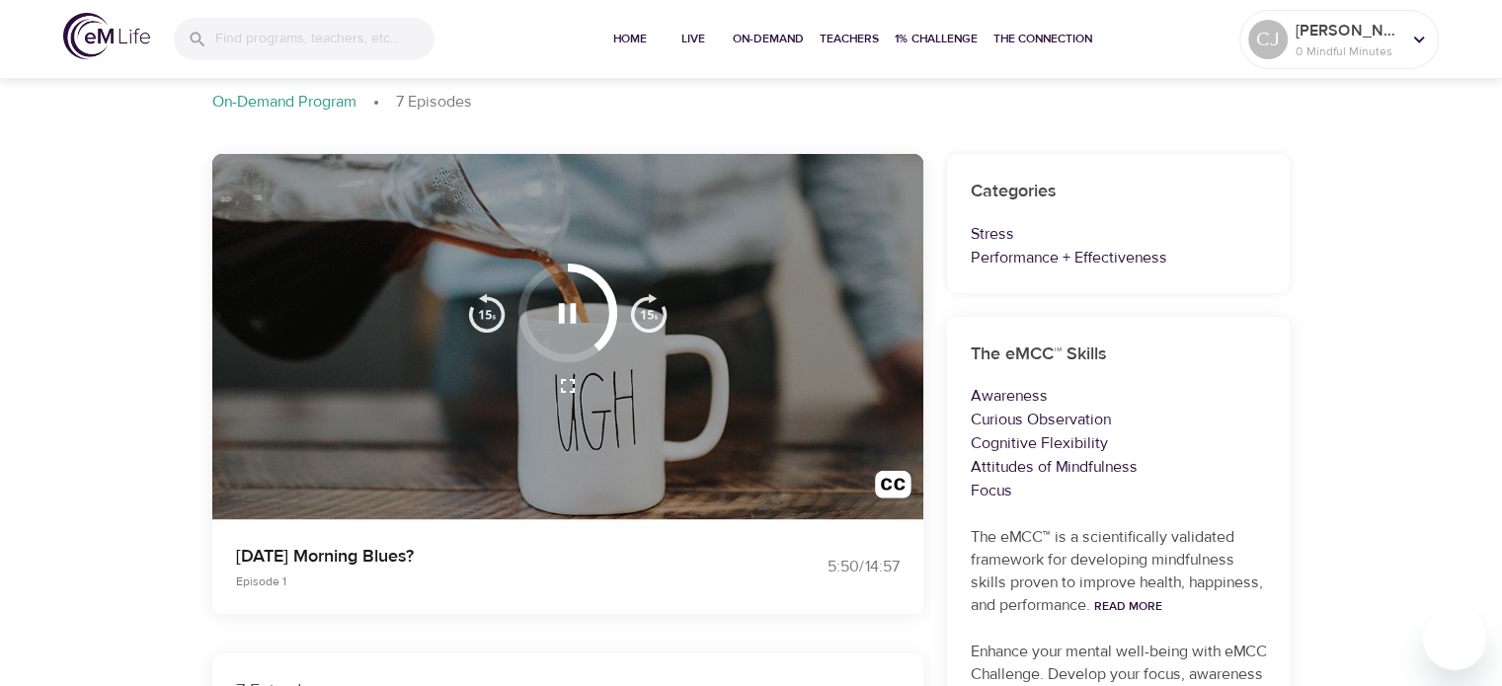
click at [569, 311] on icon "button" at bounding box center [567, 313] width 35 height 35
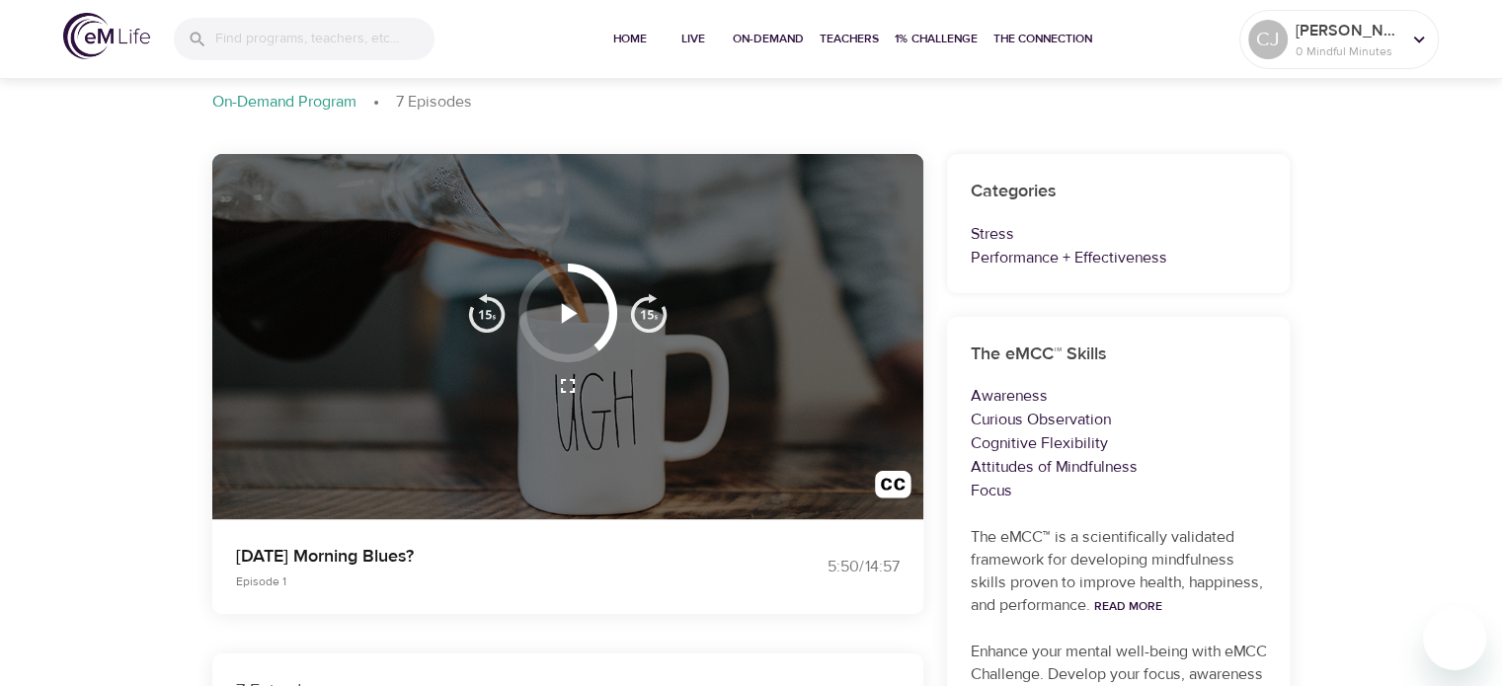
click at [574, 315] on icon "button" at bounding box center [567, 313] width 35 height 35
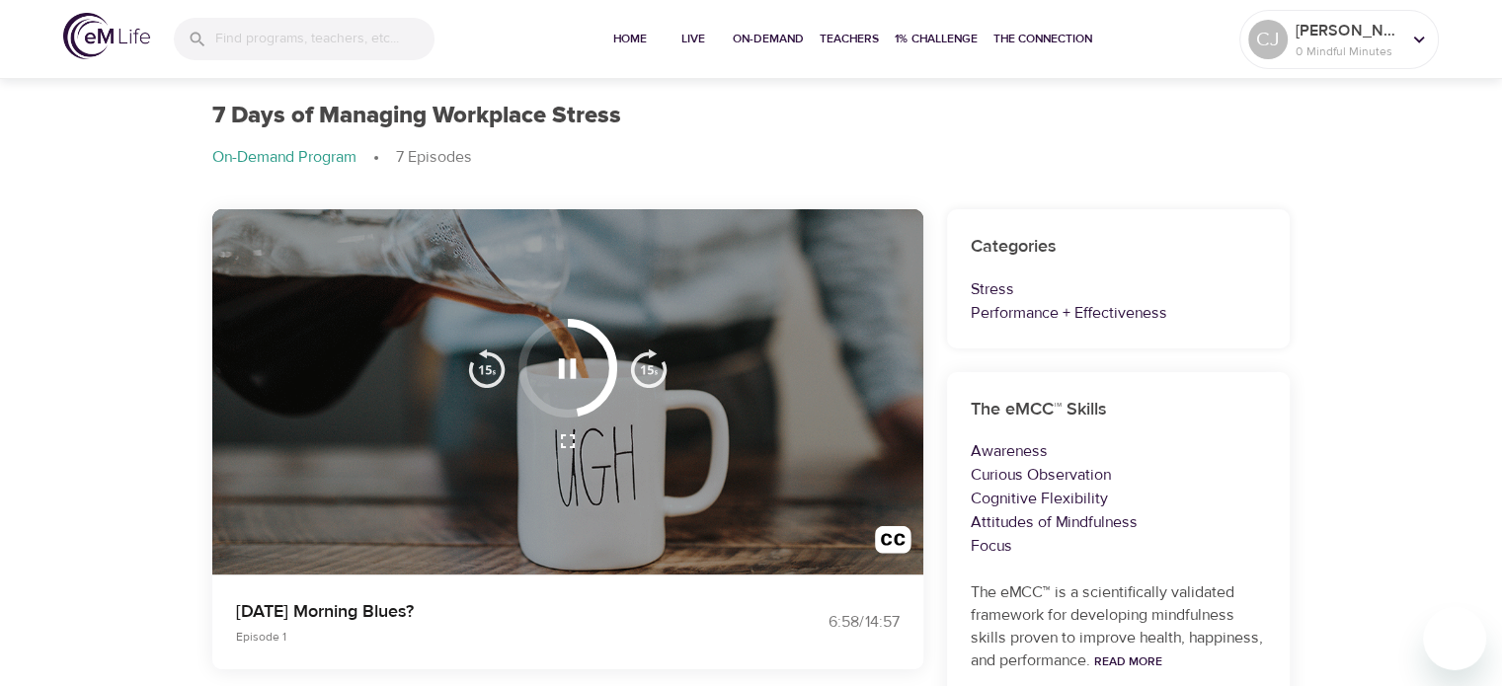
scroll to position [0, 0]
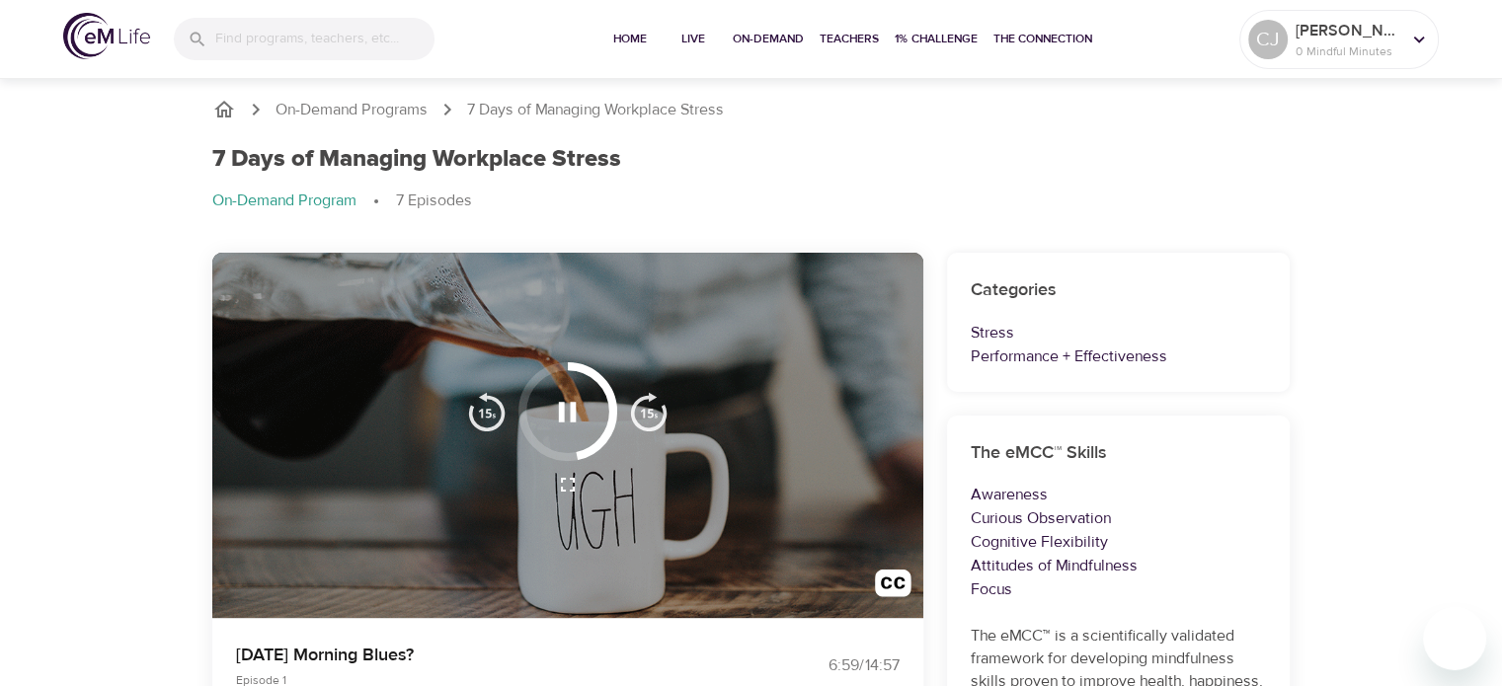
click at [561, 407] on icon "button" at bounding box center [568, 412] width 18 height 20
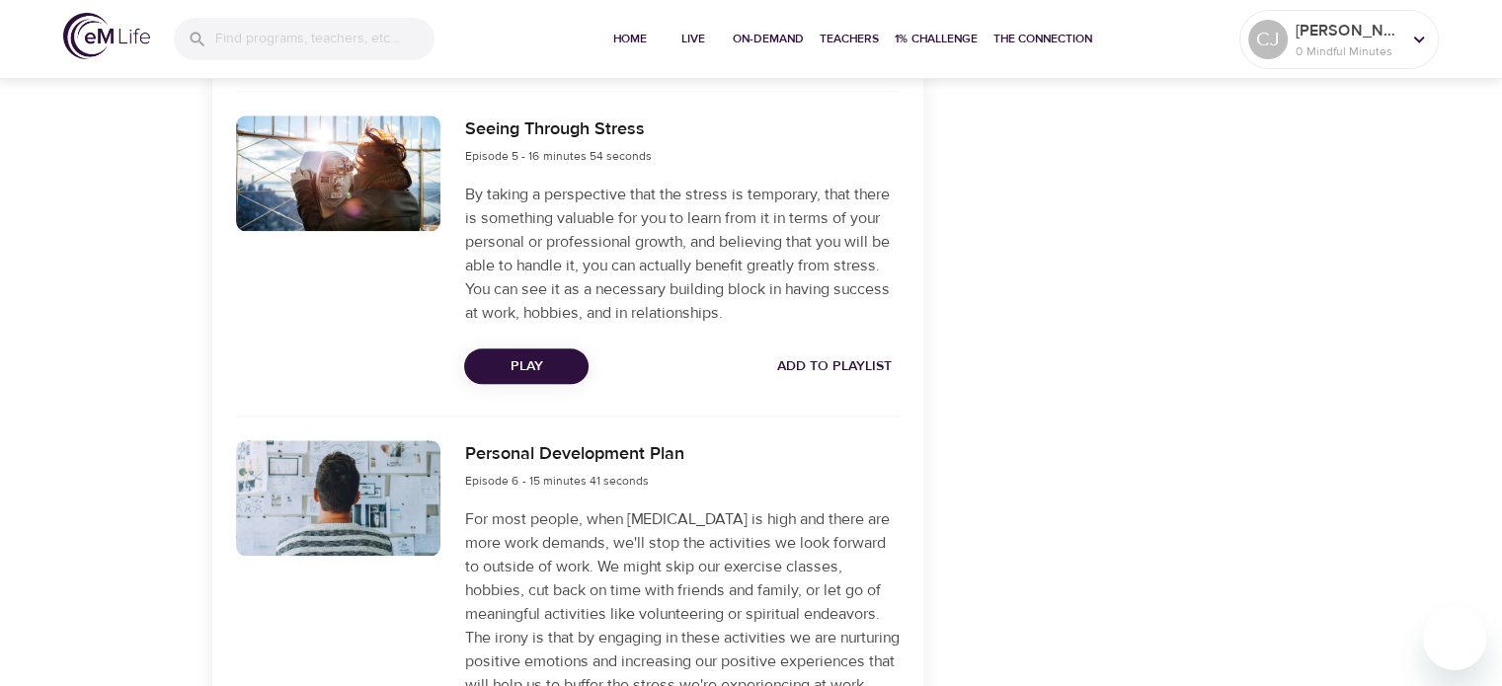
scroll to position [2271, 0]
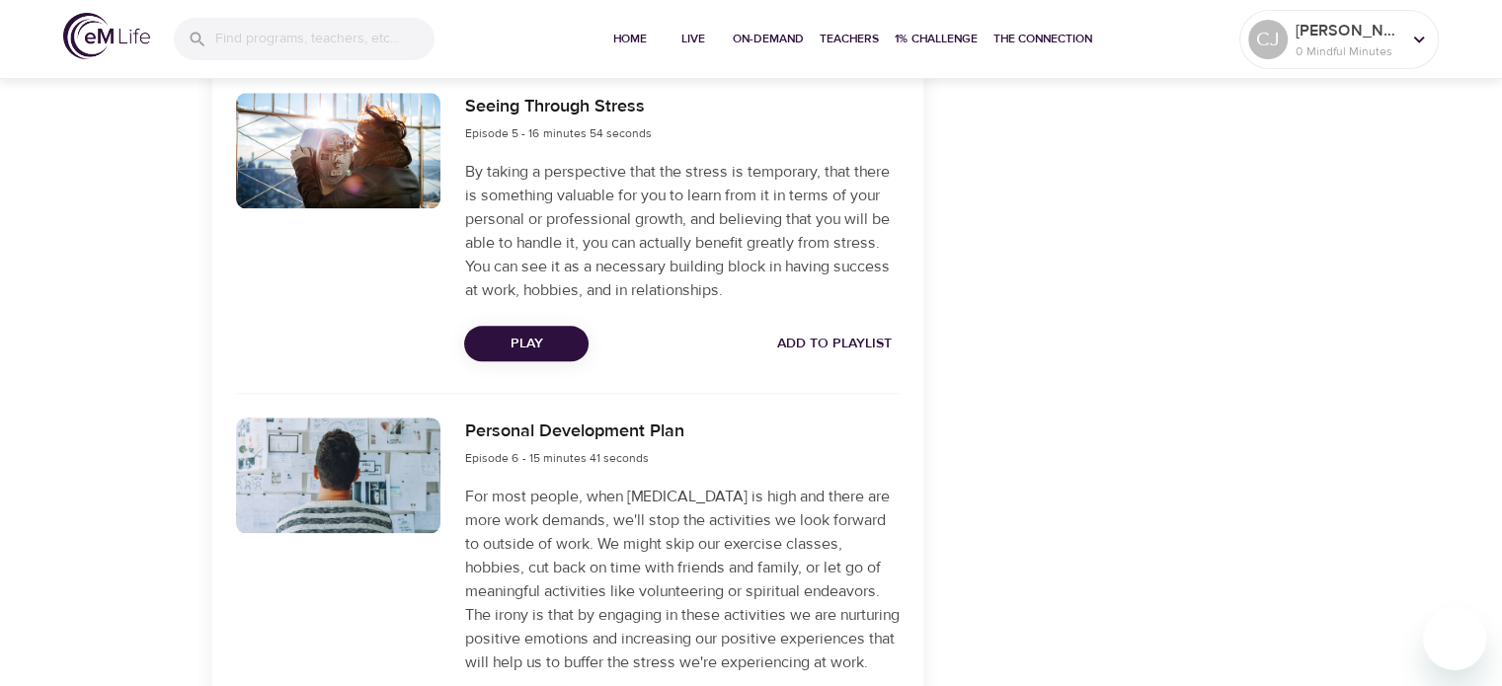
click at [526, 356] on span "Play" at bounding box center [526, 344] width 93 height 25
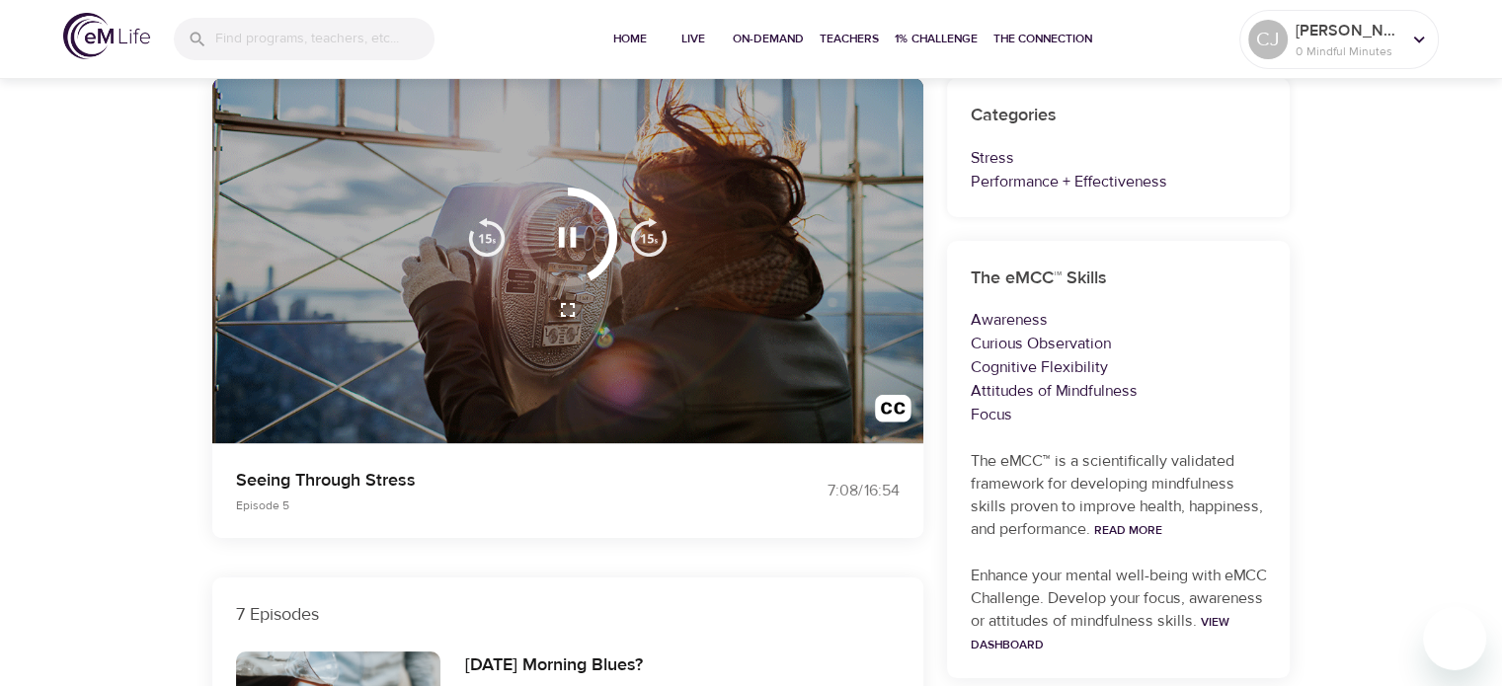
scroll to position [197, 0]
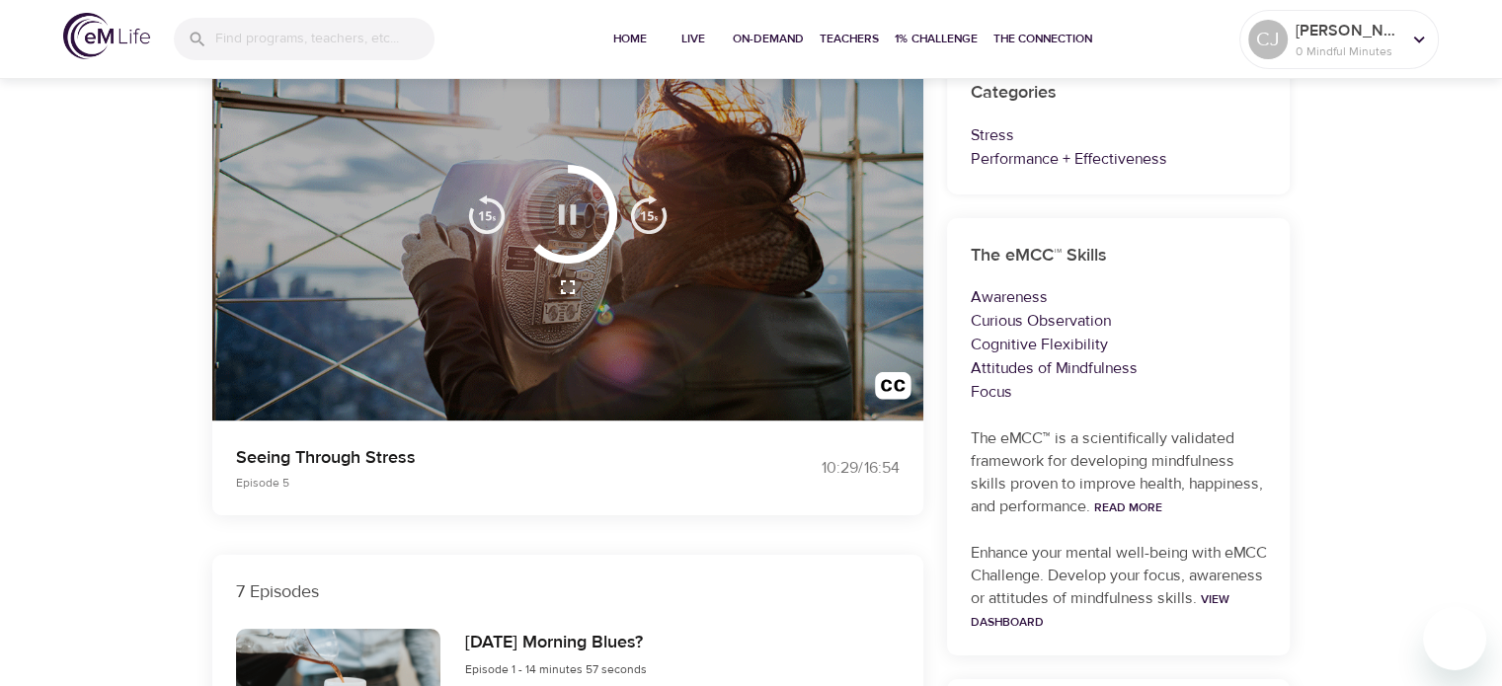
click at [571, 207] on icon "button" at bounding box center [568, 214] width 18 height 20
